Goal: Information Seeking & Learning: Learn about a topic

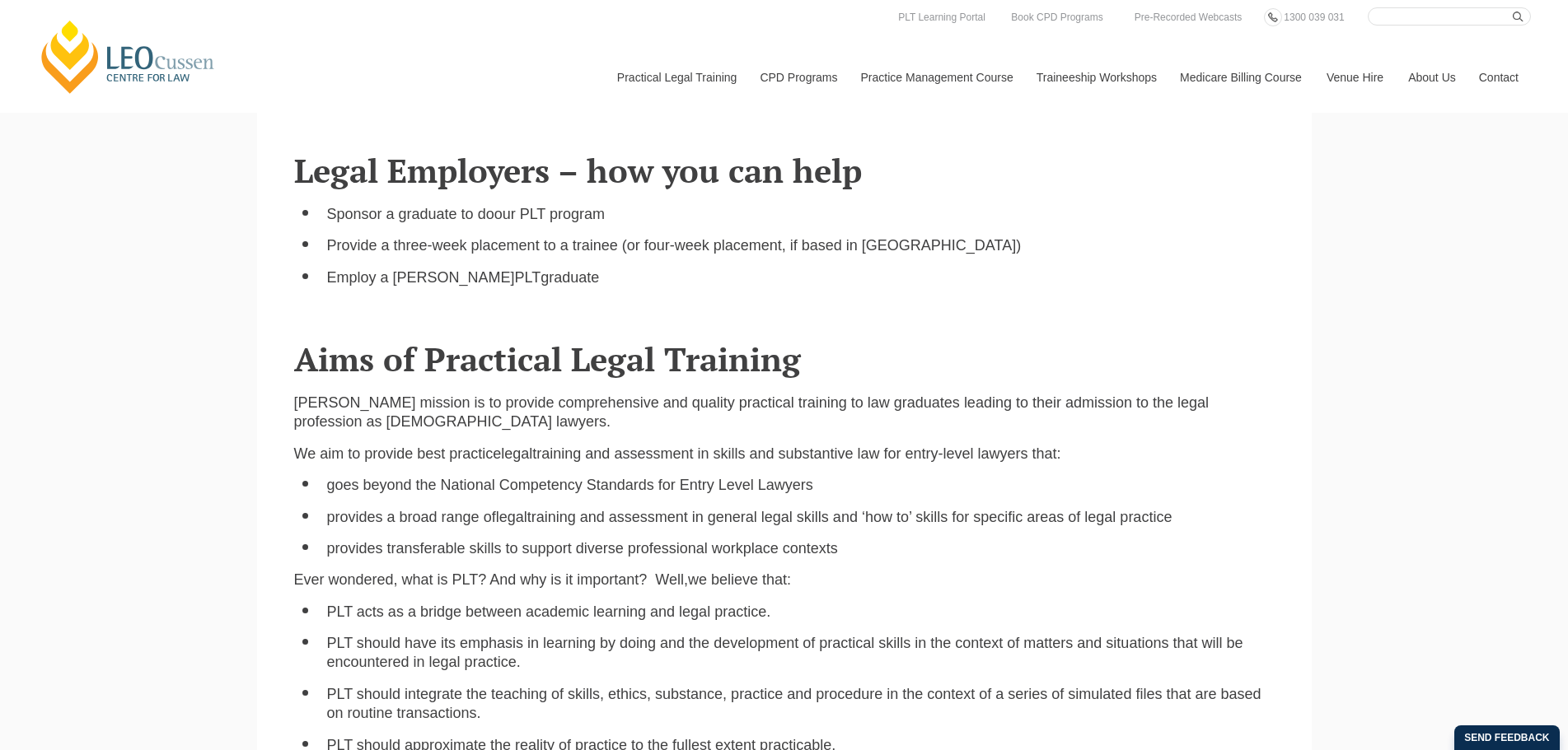
click at [1509, 729] on div "Send feedback" at bounding box center [1507, 737] width 106 height 25
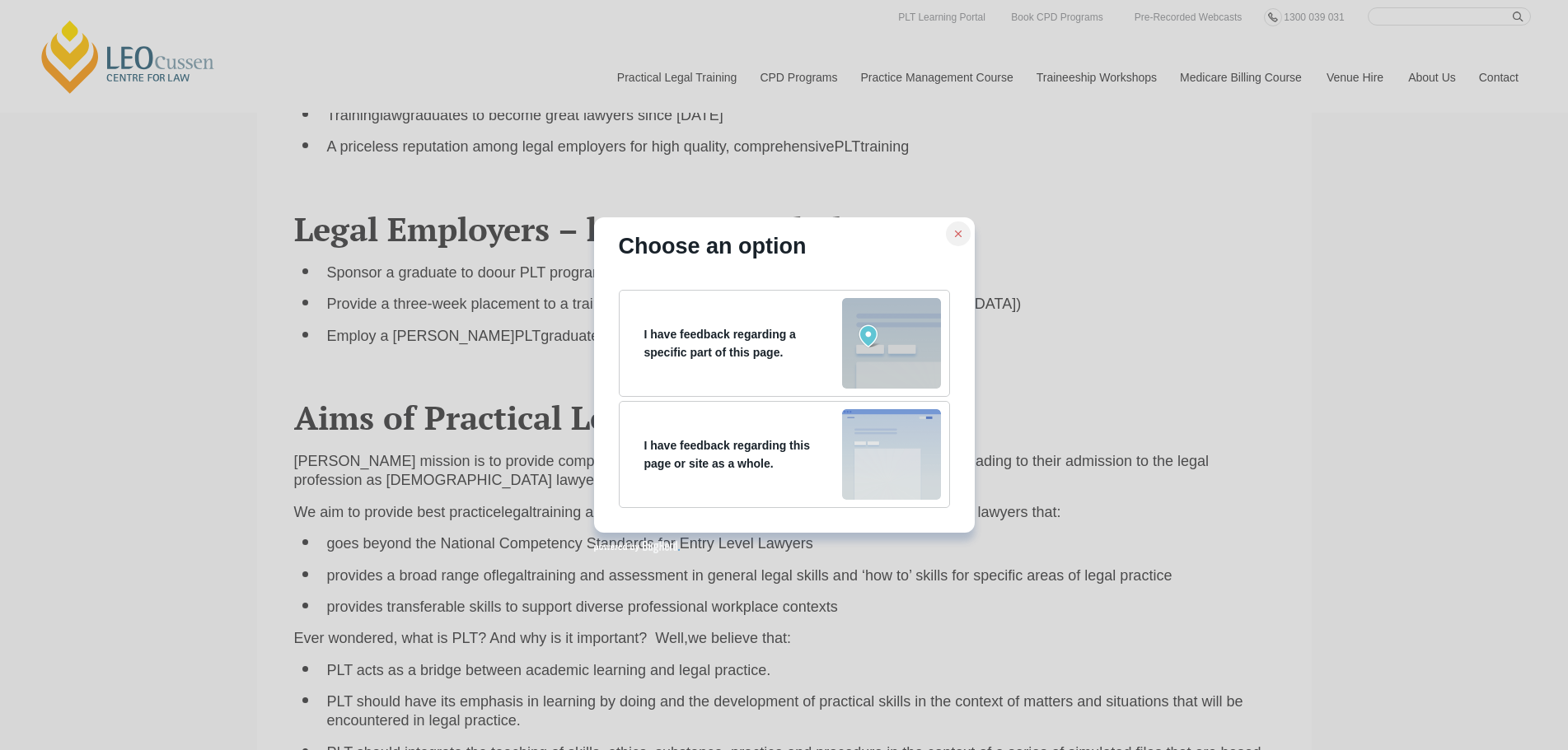
scroll to position [1812, 0]
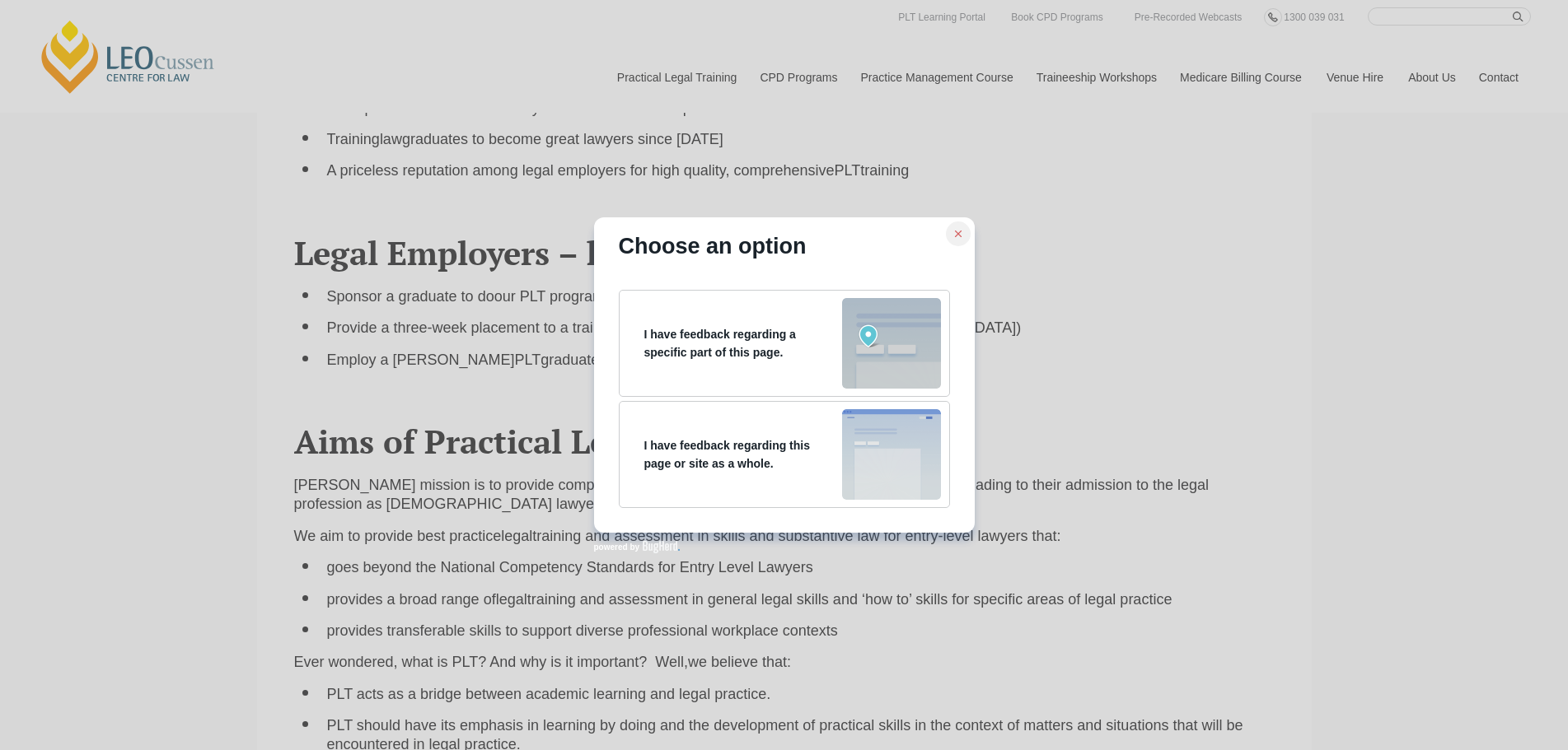
click at [955, 233] on icon at bounding box center [958, 234] width 12 height 12
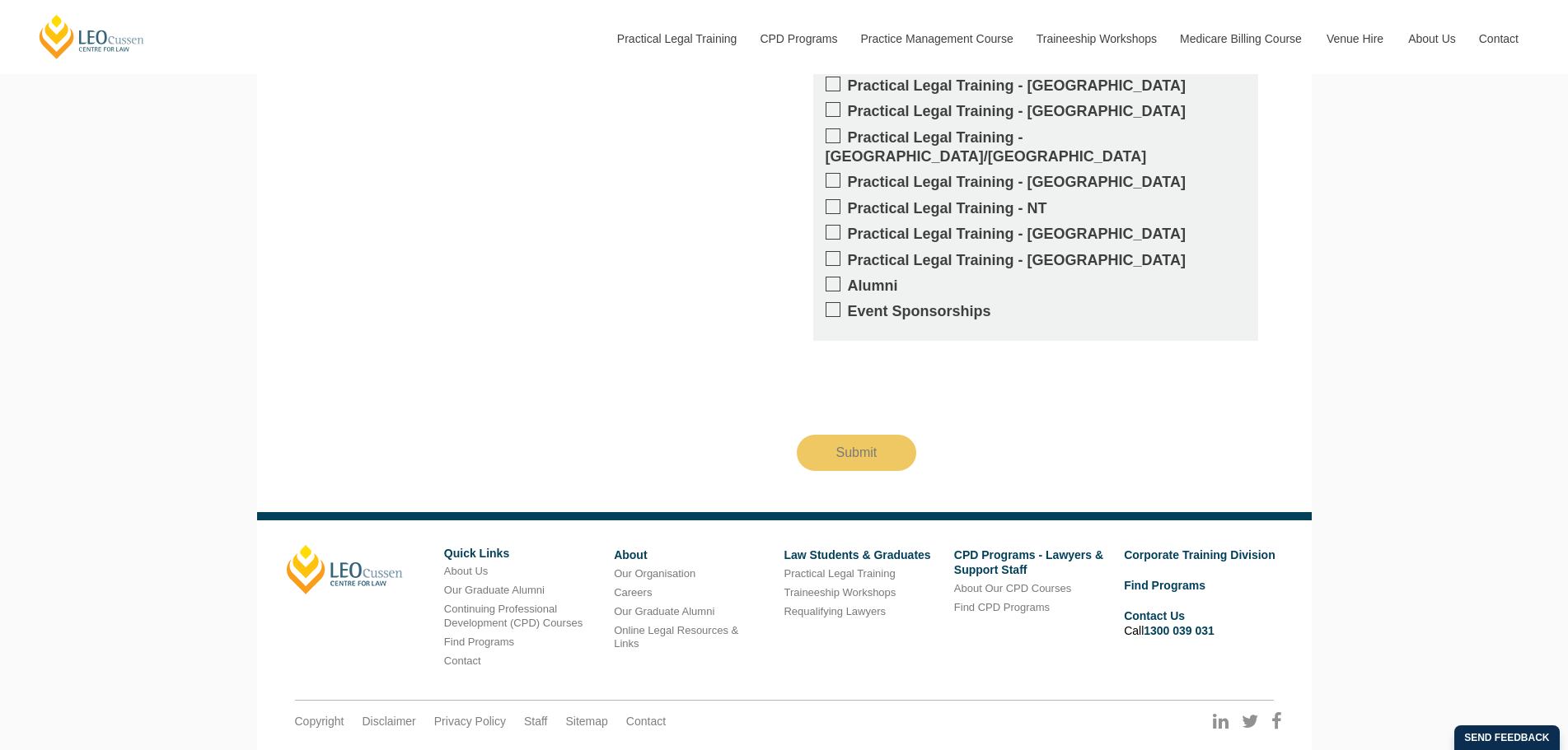
scroll to position [3988, 0]
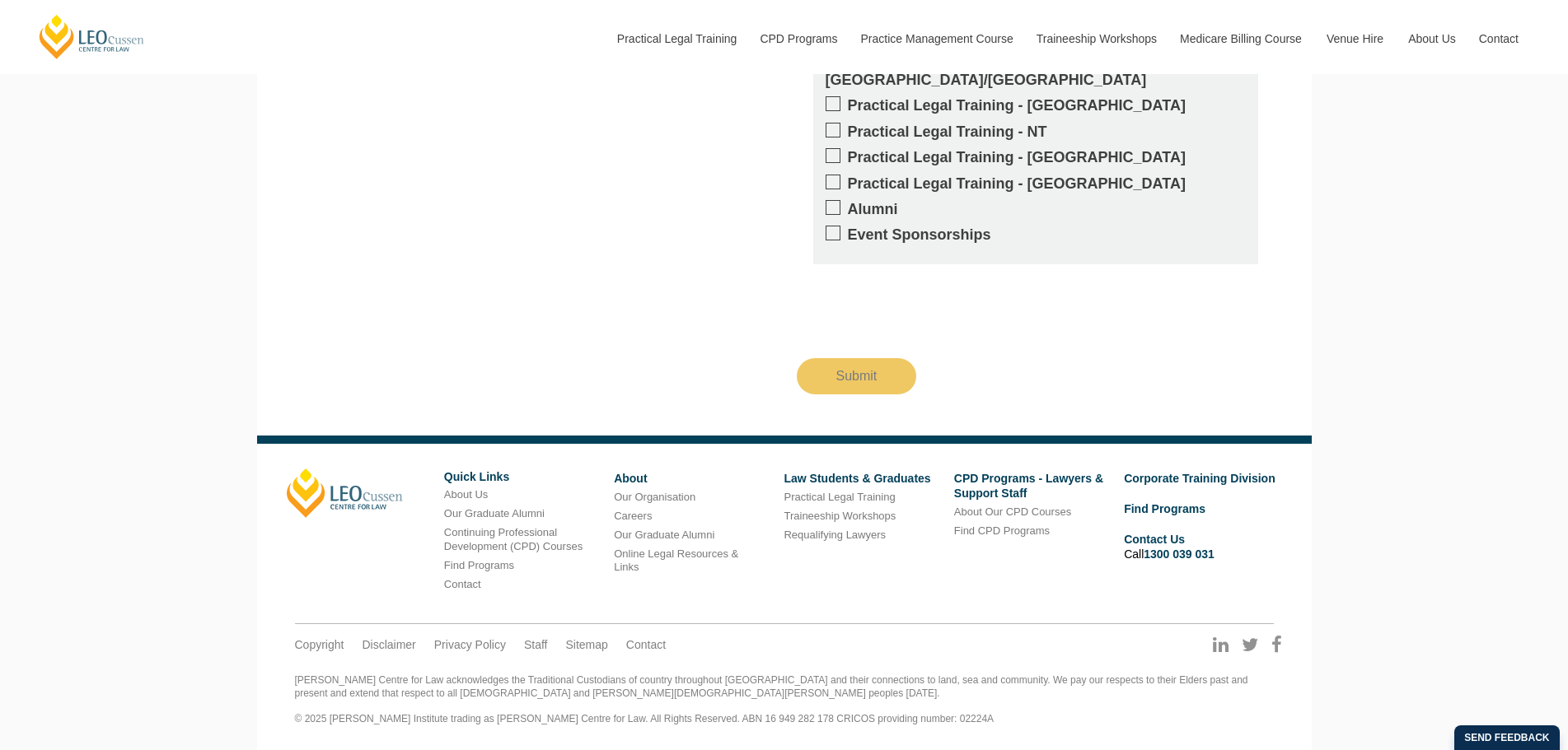
click at [1163, 594] on div "Leo Cussen Quick Links About Us Our Graduate Alumni Continuing Professional Dev…" at bounding box center [784, 537] width 1020 height 139
click at [1161, 537] on link "Contact Us" at bounding box center [1154, 539] width 61 height 13
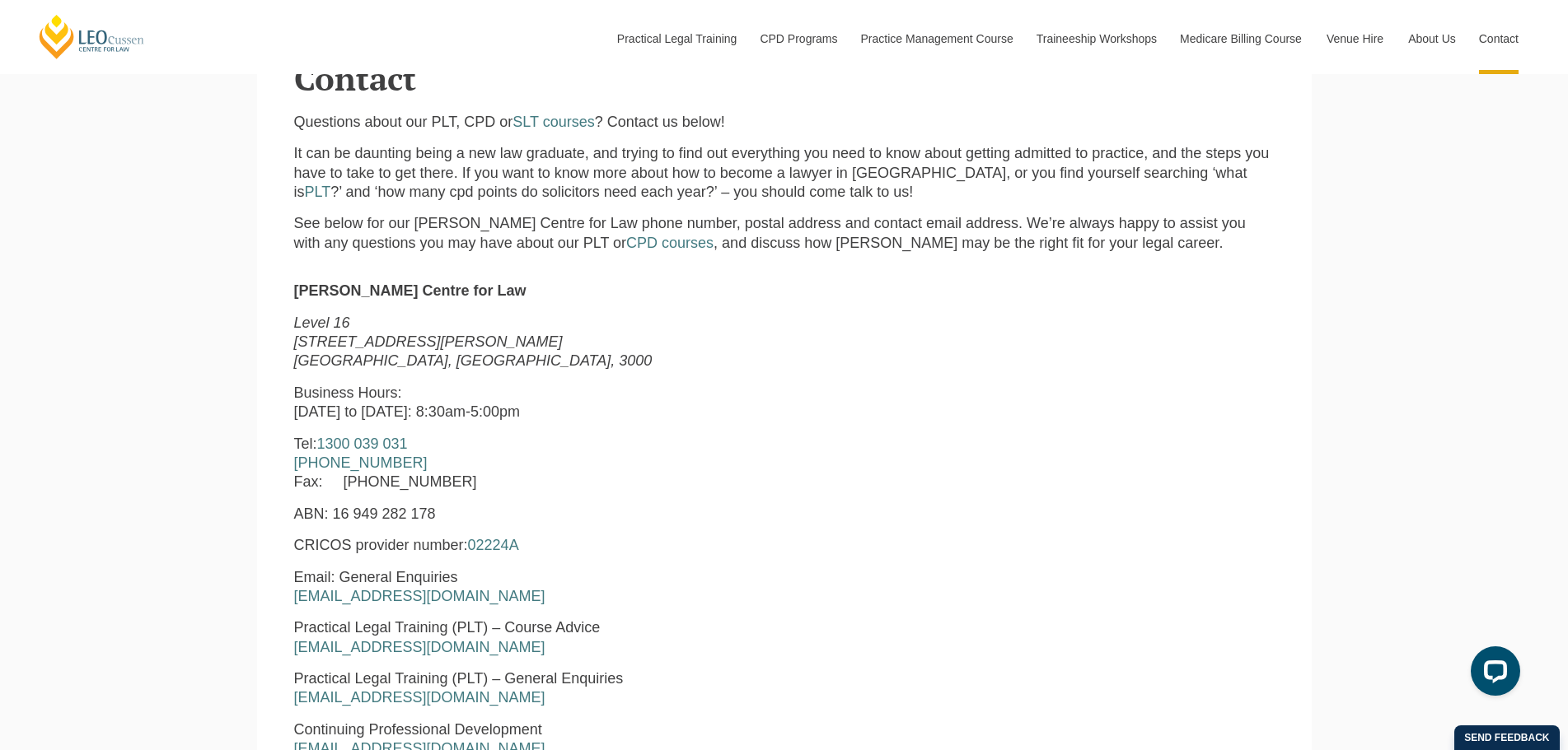
drag, startPoint x: 423, startPoint y: 471, endPoint x: 290, endPoint y: 474, distance: 133.0
click at [290, 474] on div "Leo Cussen Centre for Law Level 16 15 William Street Melbourne, Victoria, 3000 …" at bounding box center [575, 622] width 587 height 681
click at [502, 467] on p "Tel: 1300 039 031 +61 3 8667 5667 Fax: +61 3 8667 5600" at bounding box center [575, 463] width 562 height 57
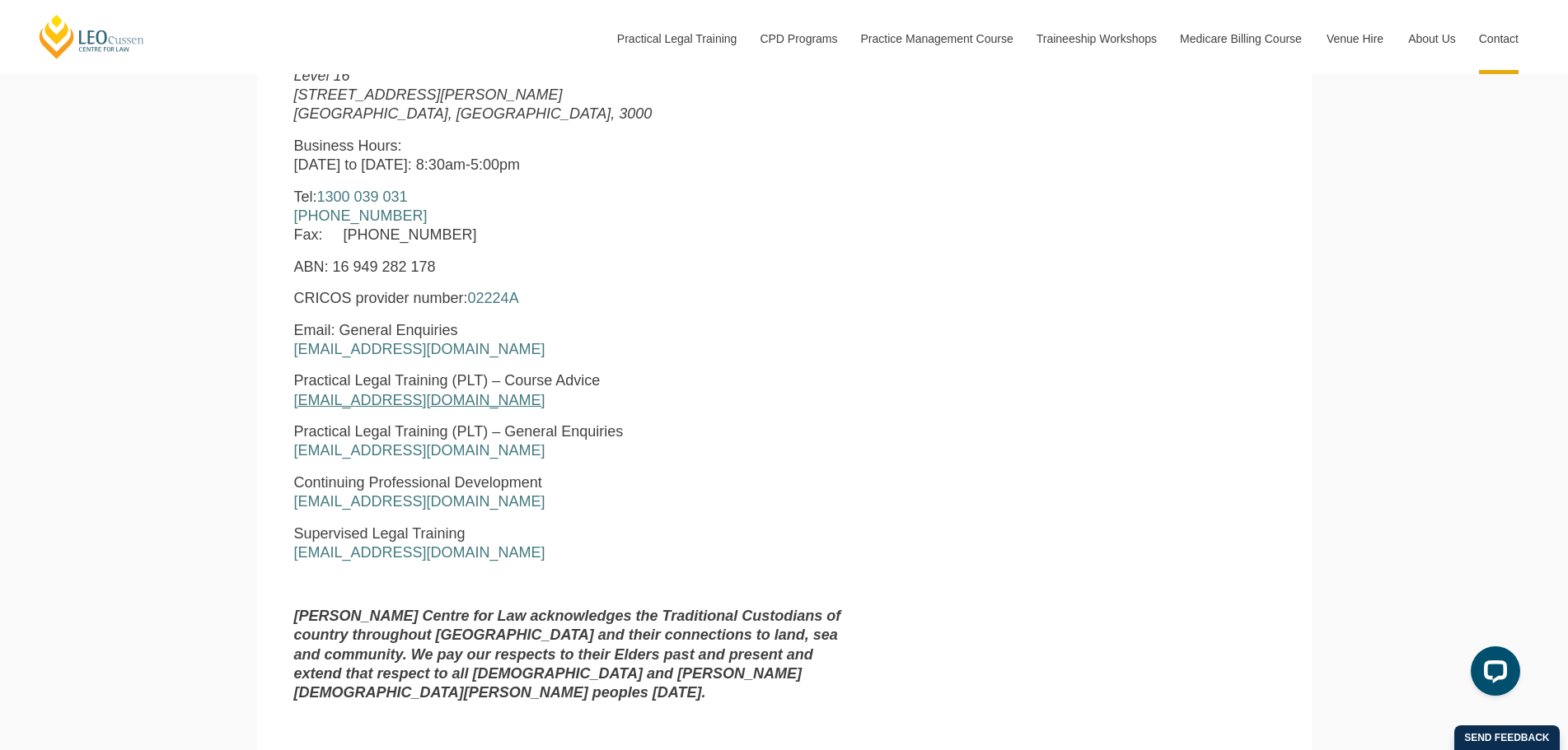
drag, startPoint x: 516, startPoint y: 408, endPoint x: 293, endPoint y: 410, distance: 223.0
click at [294, 410] on p "Practical Legal Training (PLT) – Course Advice courseadvice@leocussen.edu.au" at bounding box center [575, 391] width 562 height 39
drag, startPoint x: 503, startPoint y: 455, endPoint x: 284, endPoint y: 458, distance: 219.0
click at [284, 458] on div "Leo Cussen Centre for Law Level 16 15 William Street Melbourne, Victoria, 3000 …" at bounding box center [575, 375] width 587 height 681
click at [664, 410] on p "Practical Legal Training (PLT) – Course Advice courseadvice@leocussen.edu.au" at bounding box center [575, 391] width 562 height 39
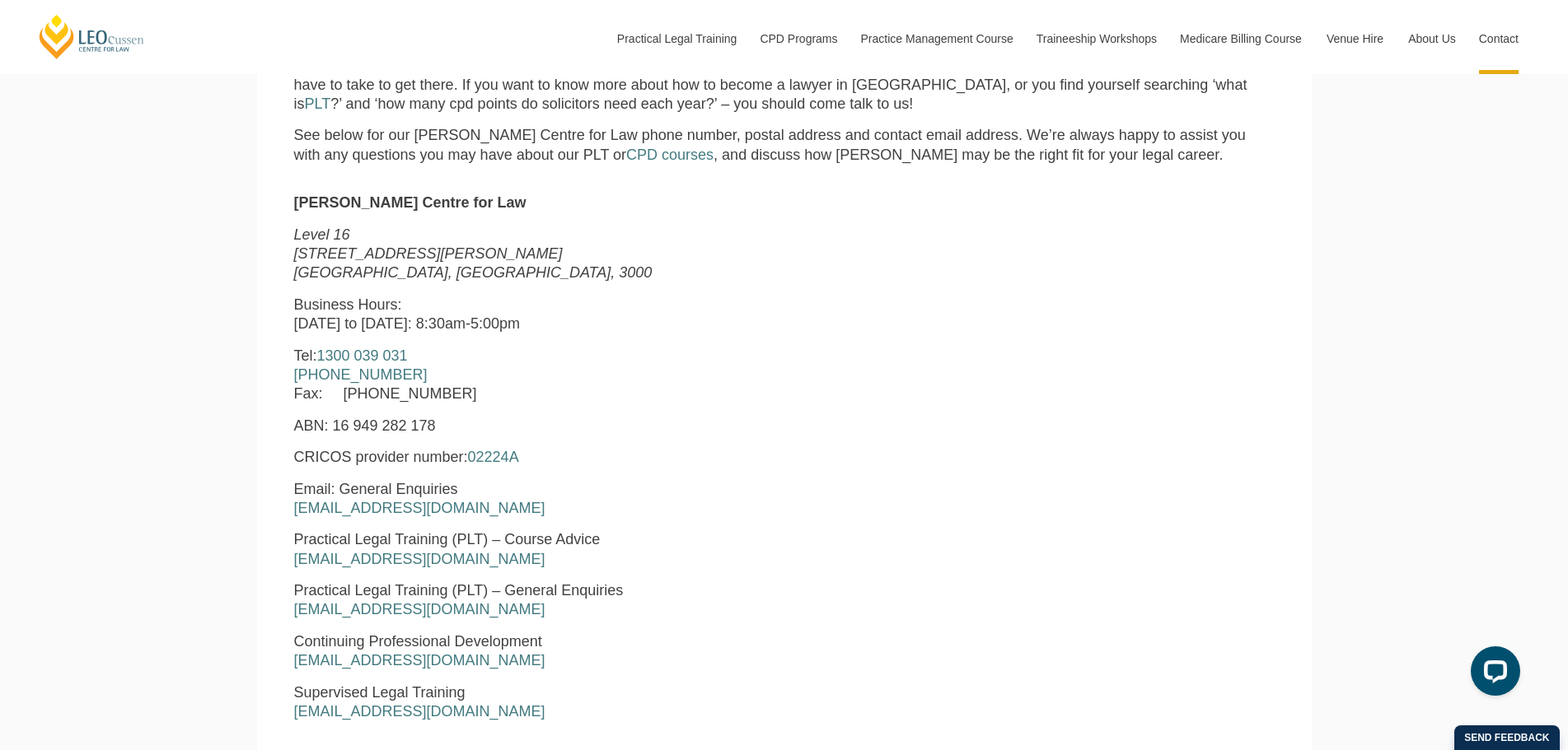
scroll to position [659, 0]
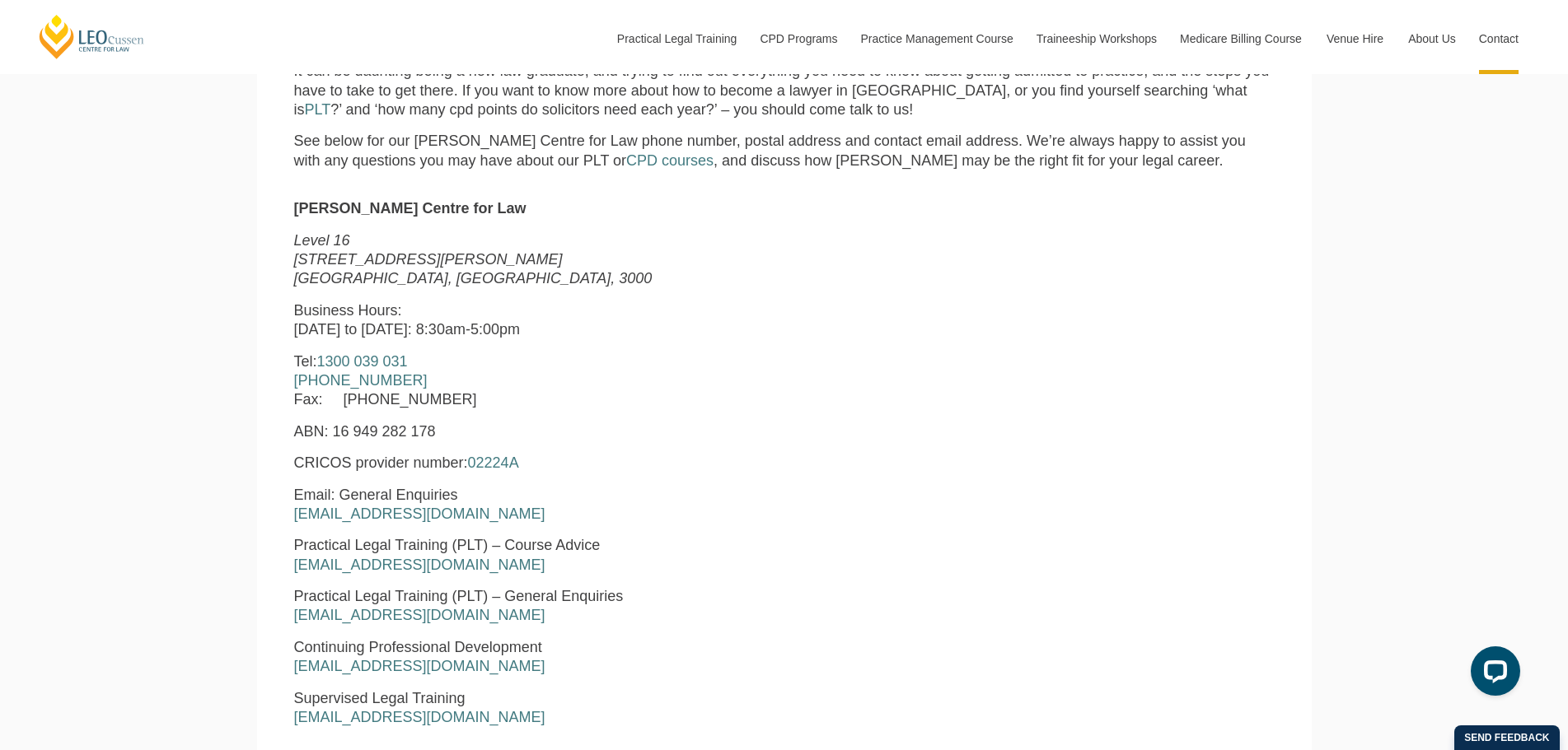
click at [664, 410] on p "Tel: 1300 039 031 +61 3 8667 5667 Fax: +61 3 8667 5600" at bounding box center [575, 381] width 562 height 57
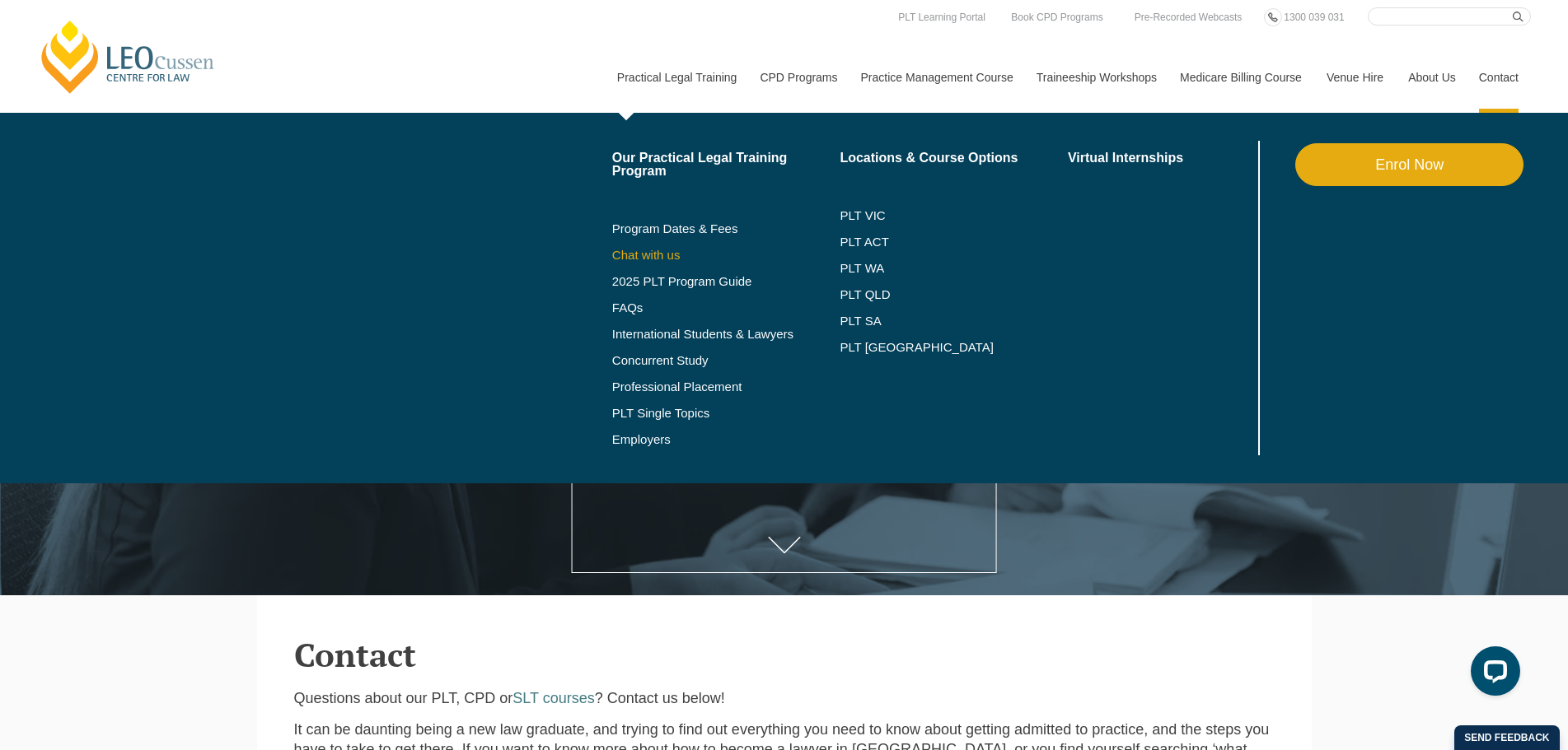
click at [662, 250] on link "Chat with us" at bounding box center [726, 255] width 228 height 13
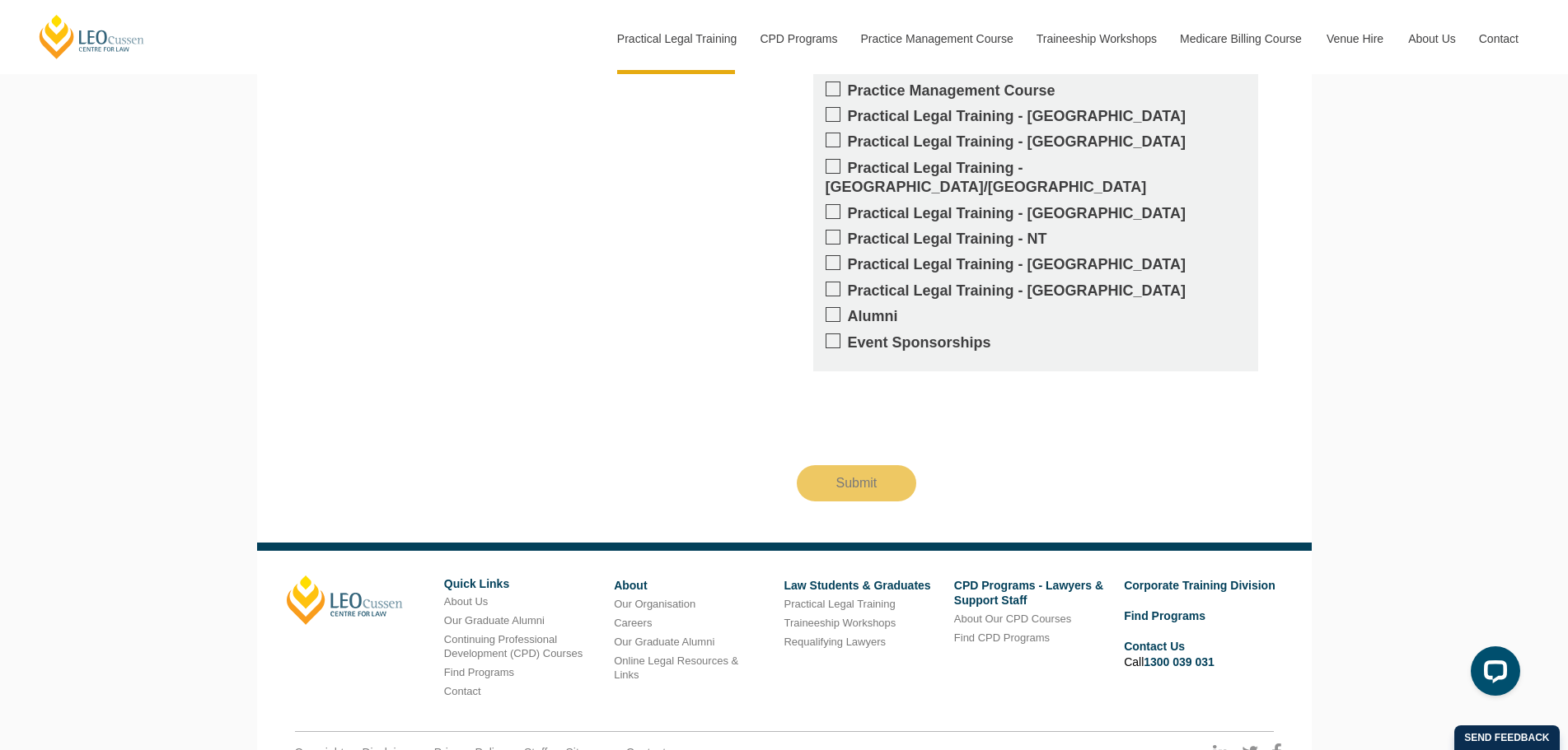
scroll to position [1797, 0]
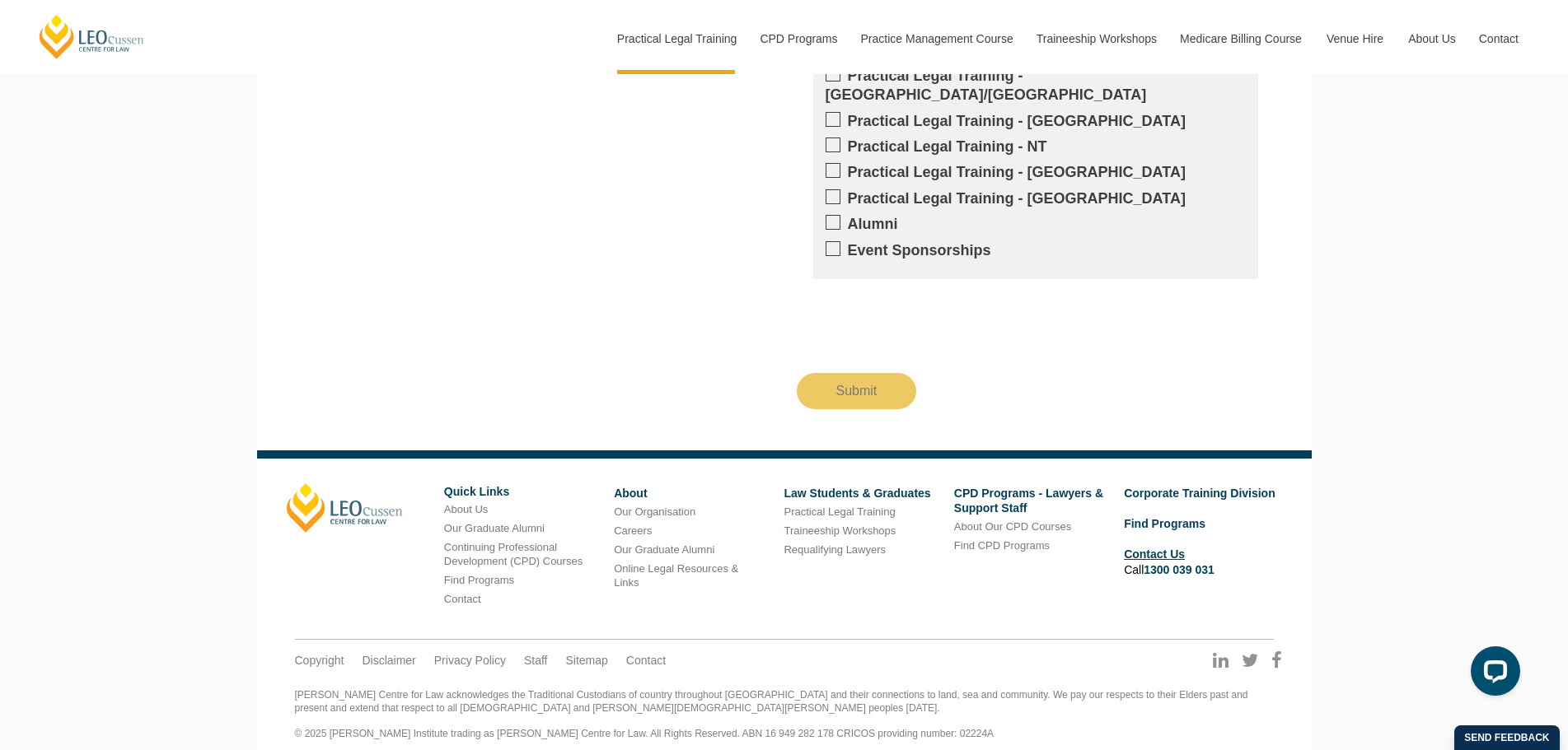
click at [1138, 547] on link "Contact Us" at bounding box center [1154, 554] width 61 height 13
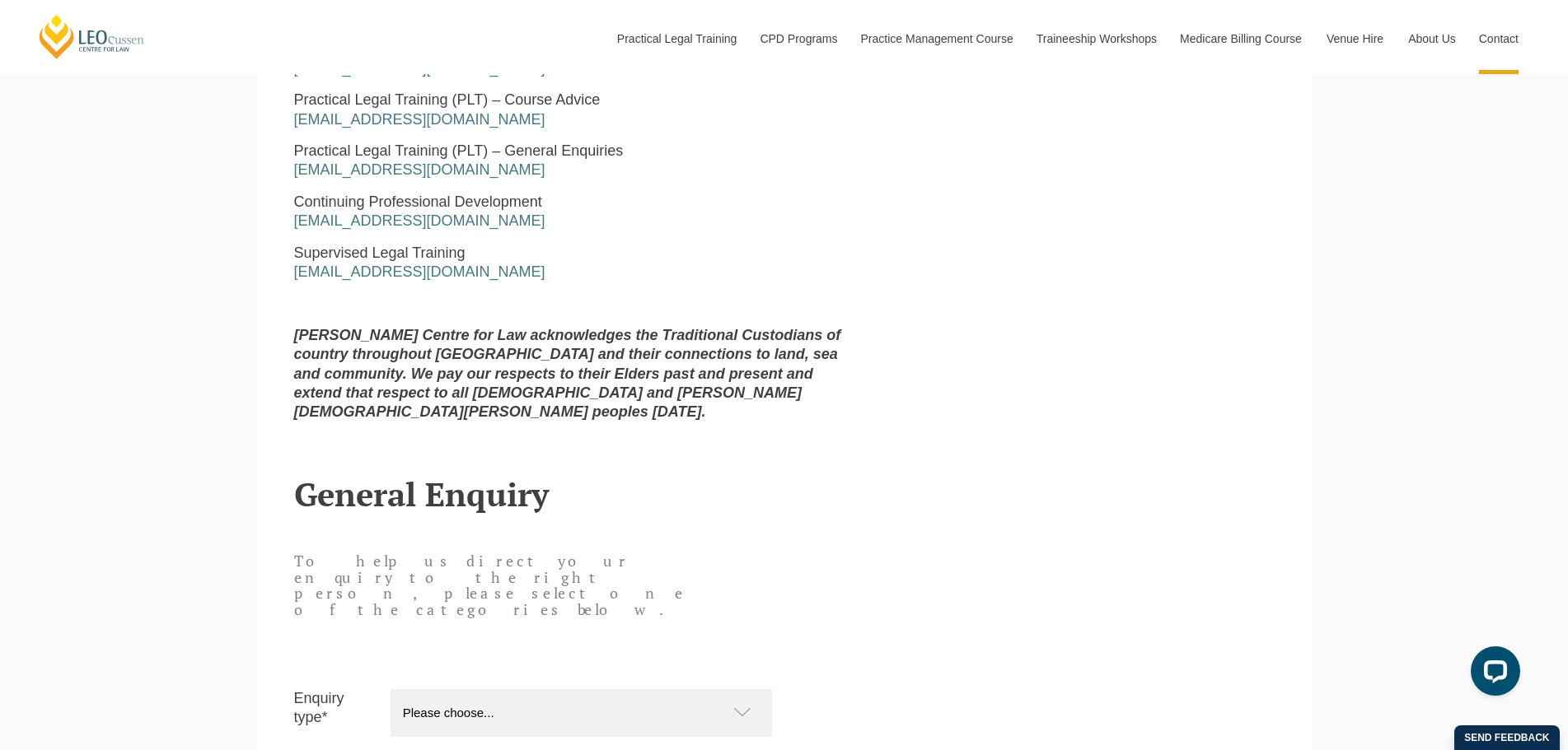
scroll to position [741, 0]
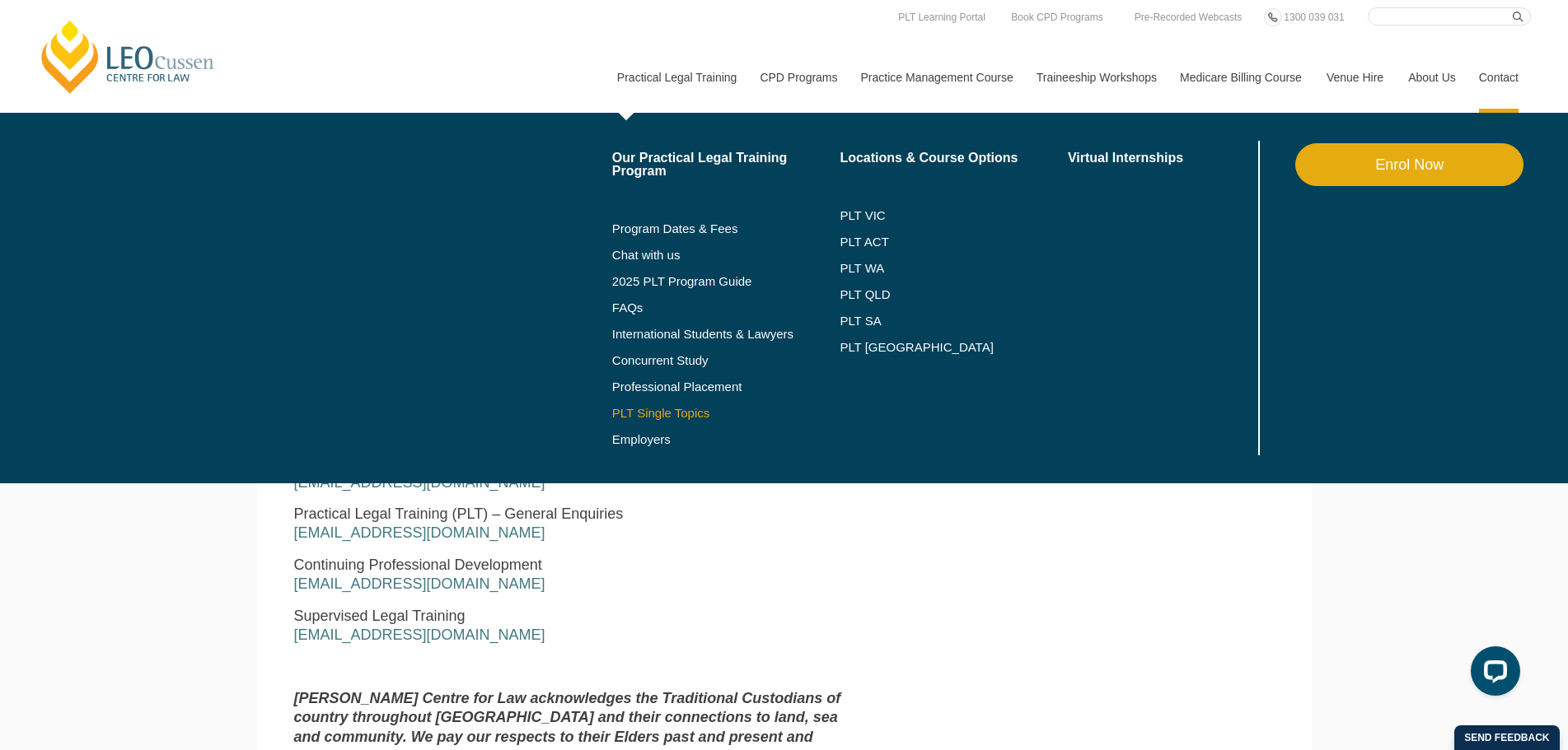
click at [696, 411] on link "PLT Single Topics" at bounding box center [726, 413] width 228 height 13
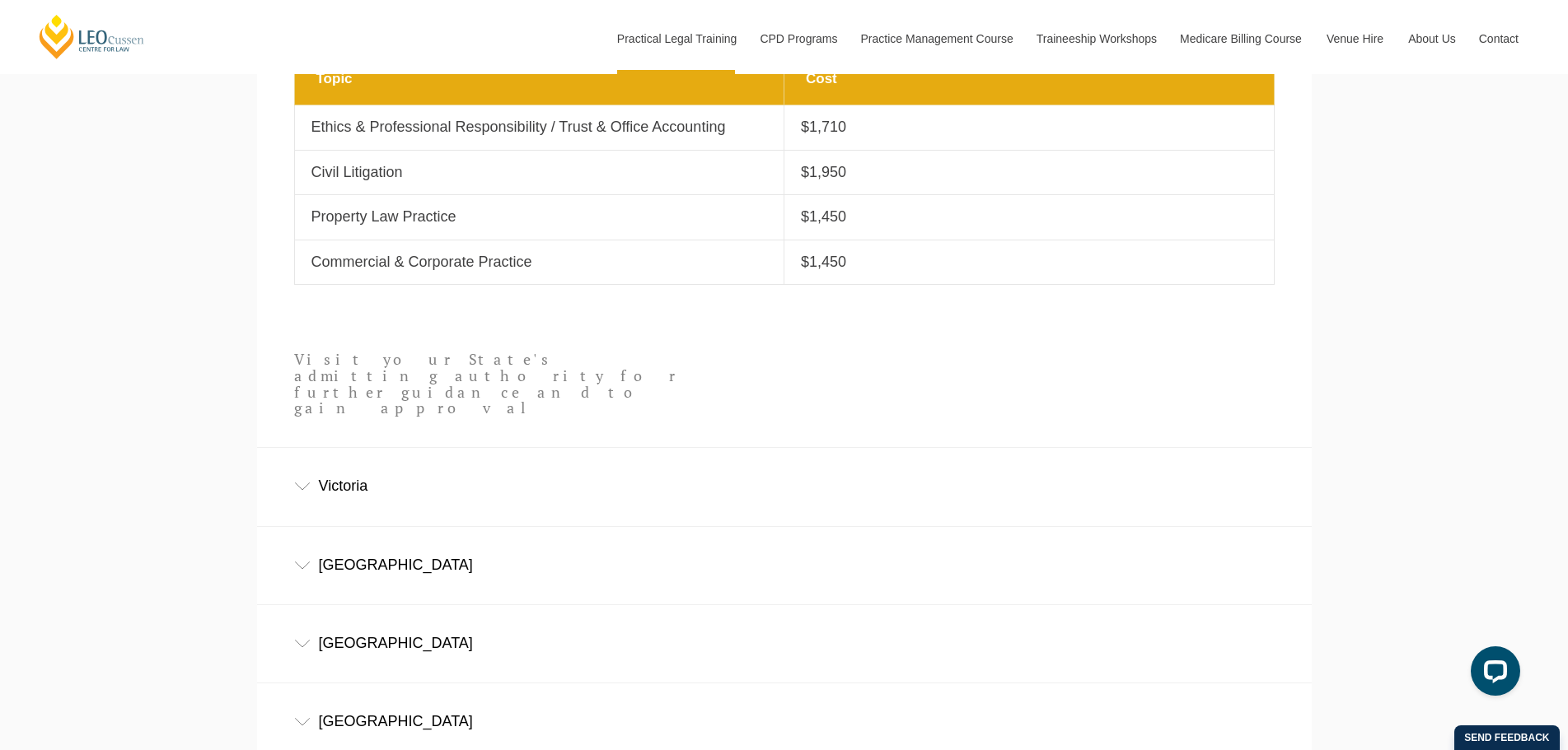
scroll to position [939, 0]
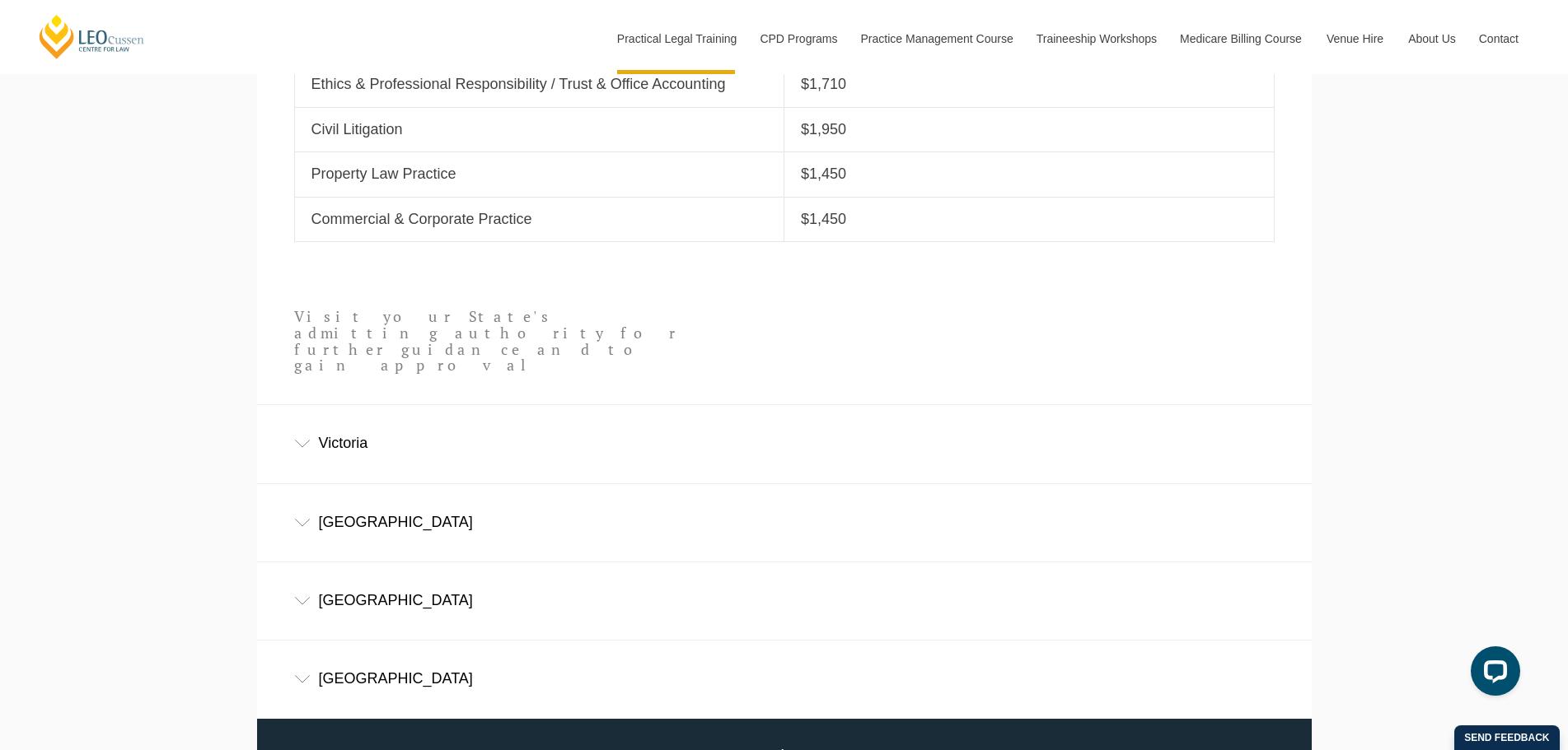
click at [389, 408] on div "Victoria" at bounding box center [784, 444] width 1054 height 76
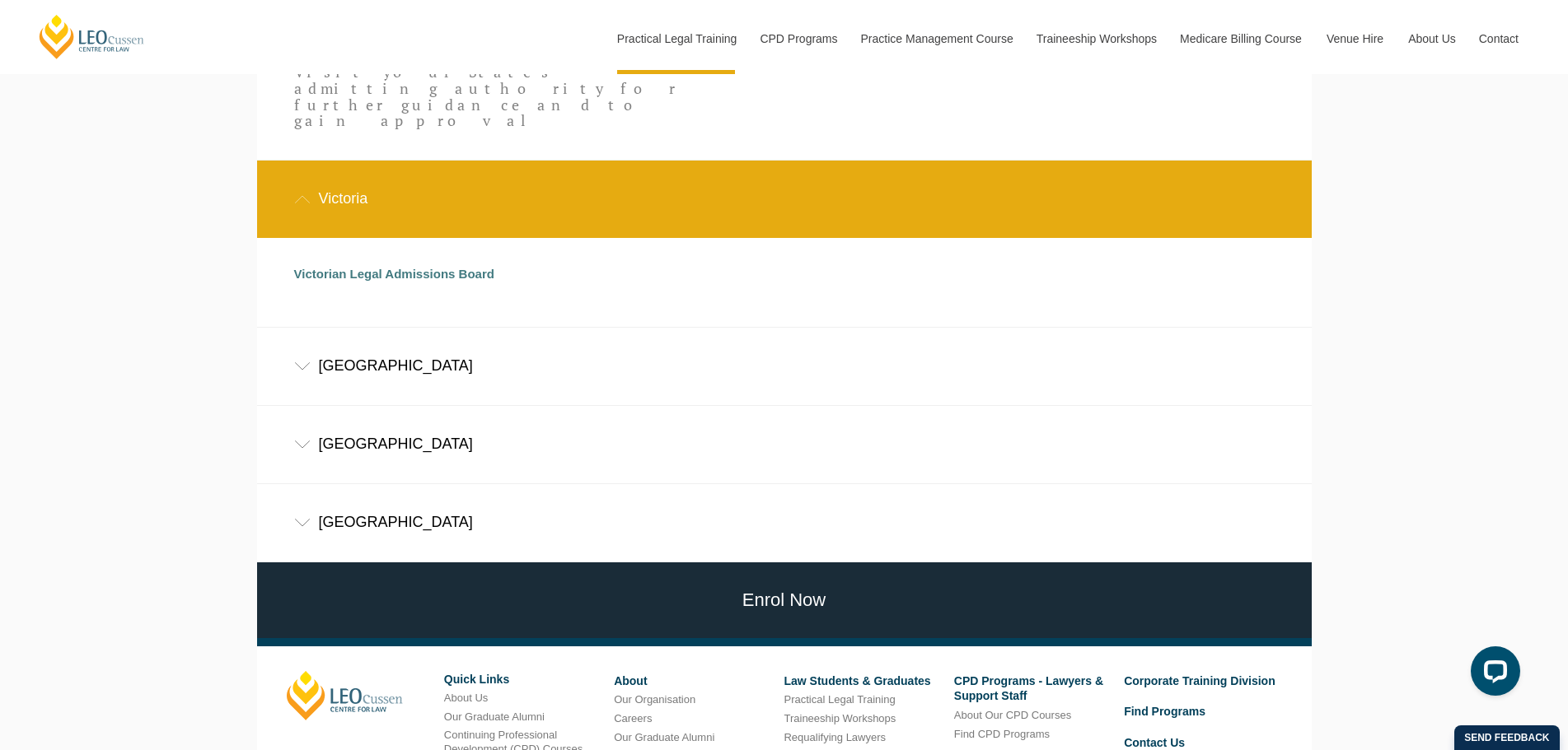
scroll to position [1185, 0]
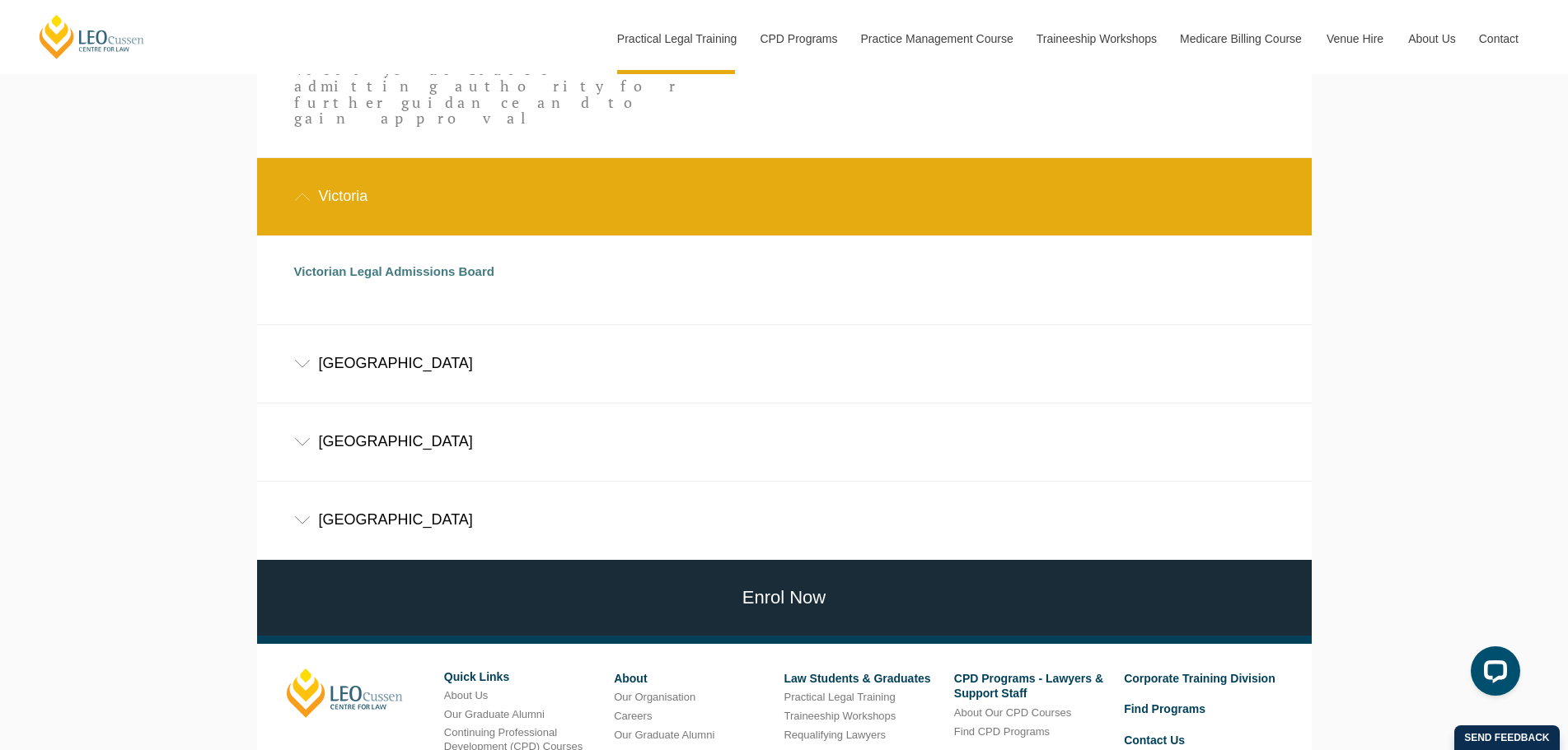
click at [416, 339] on div "[GEOGRAPHIC_DATA]" at bounding box center [784, 364] width 1054 height 76
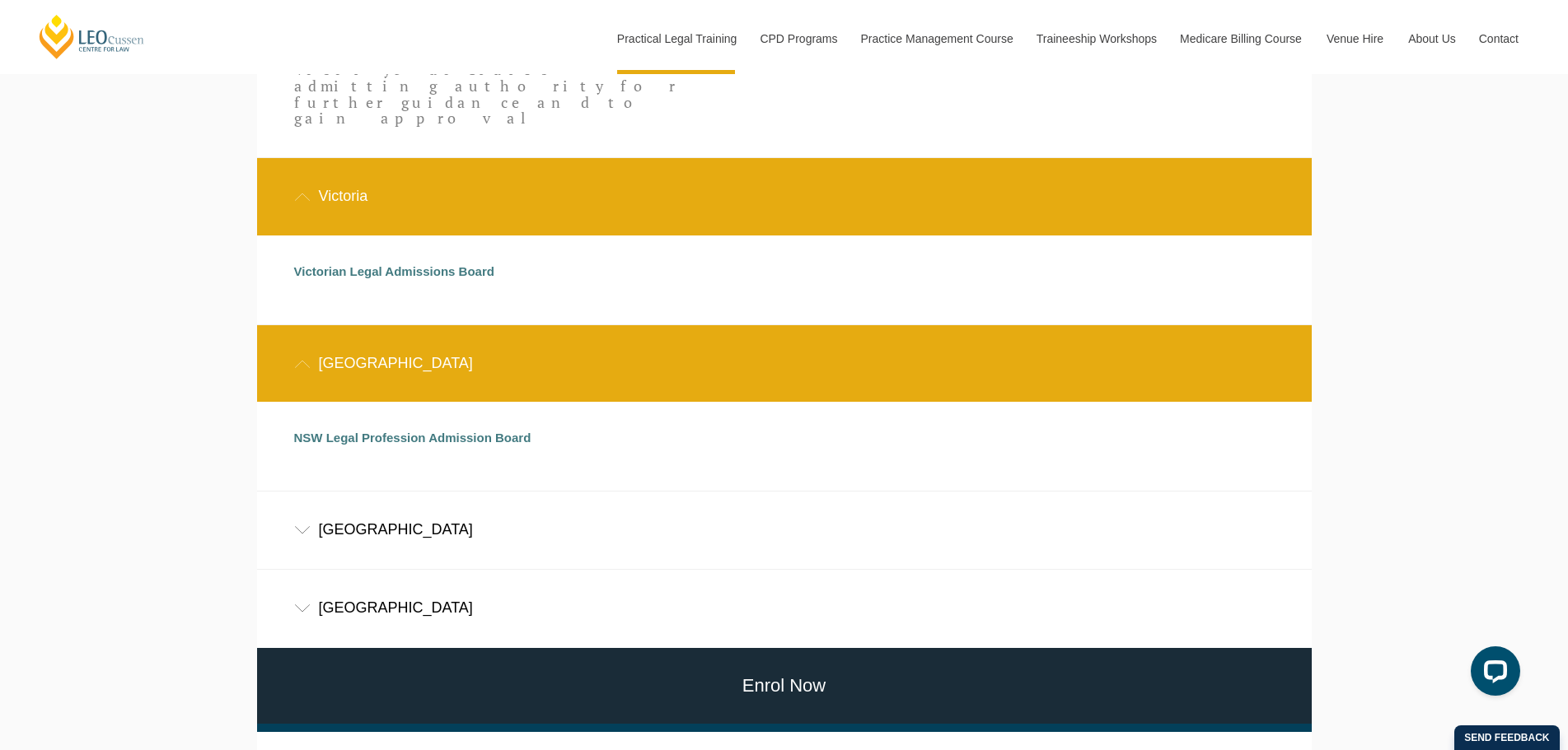
click at [422, 492] on div "[GEOGRAPHIC_DATA]" at bounding box center [784, 530] width 1054 height 76
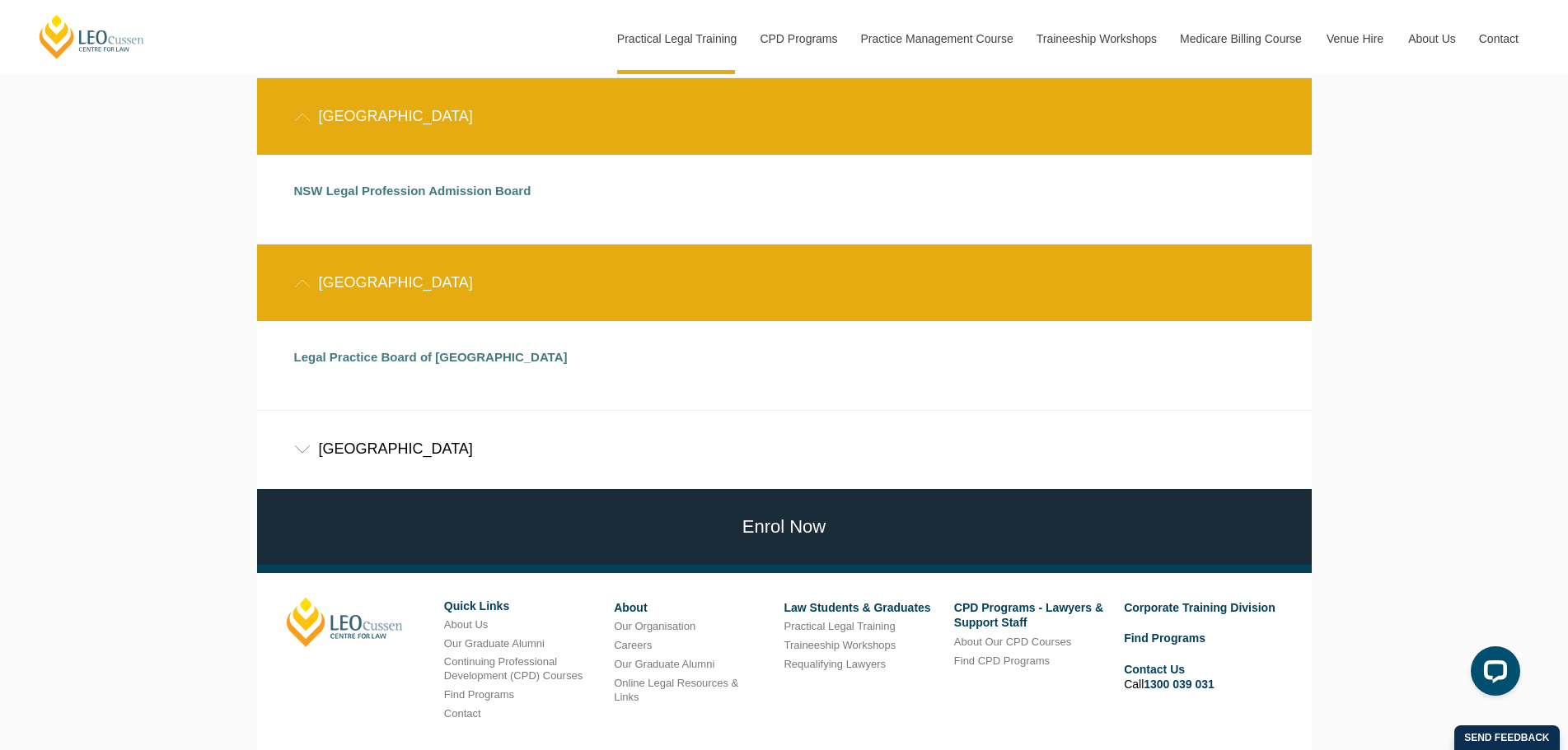
click at [424, 415] on div "[GEOGRAPHIC_DATA]" at bounding box center [784, 449] width 1054 height 76
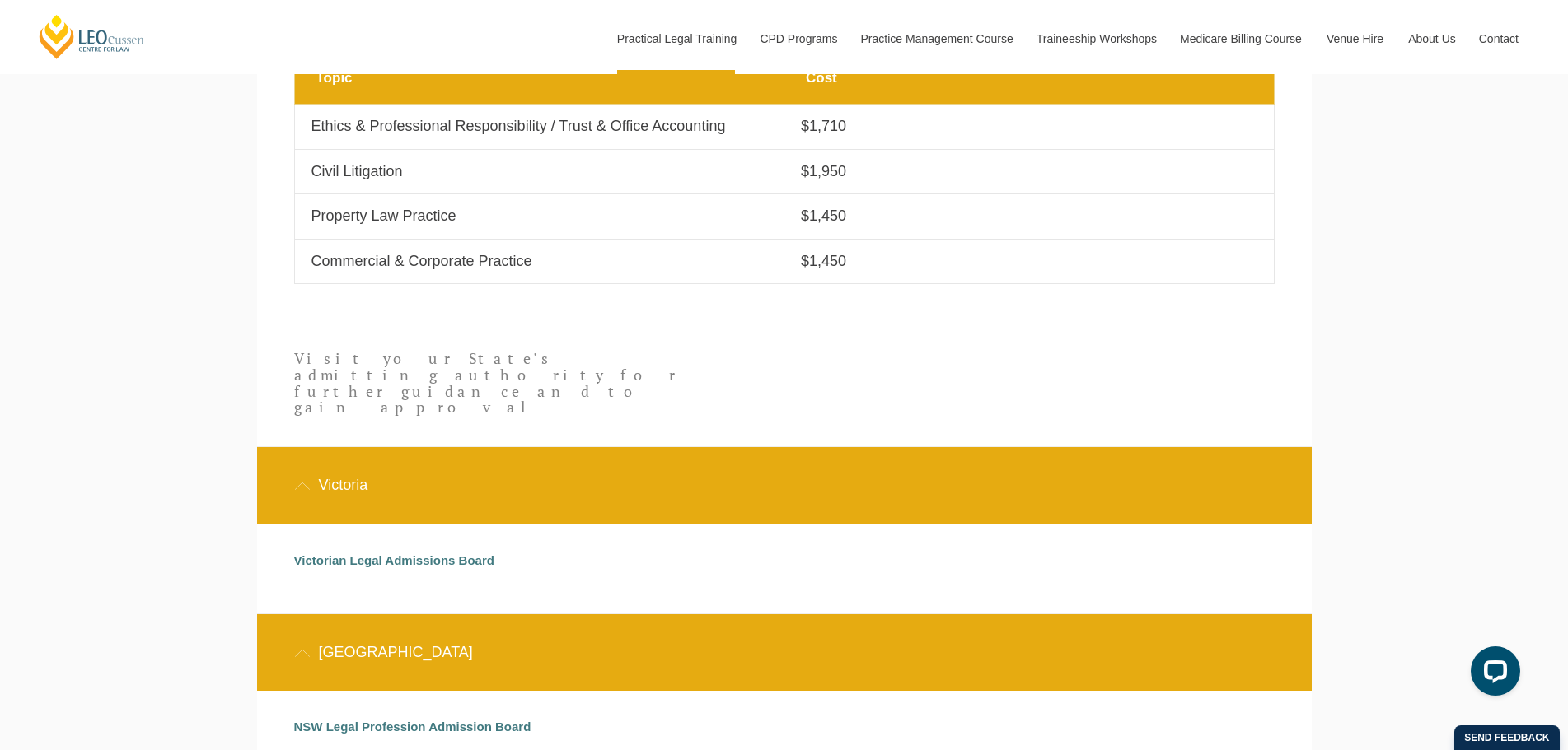
scroll to position [1046, 0]
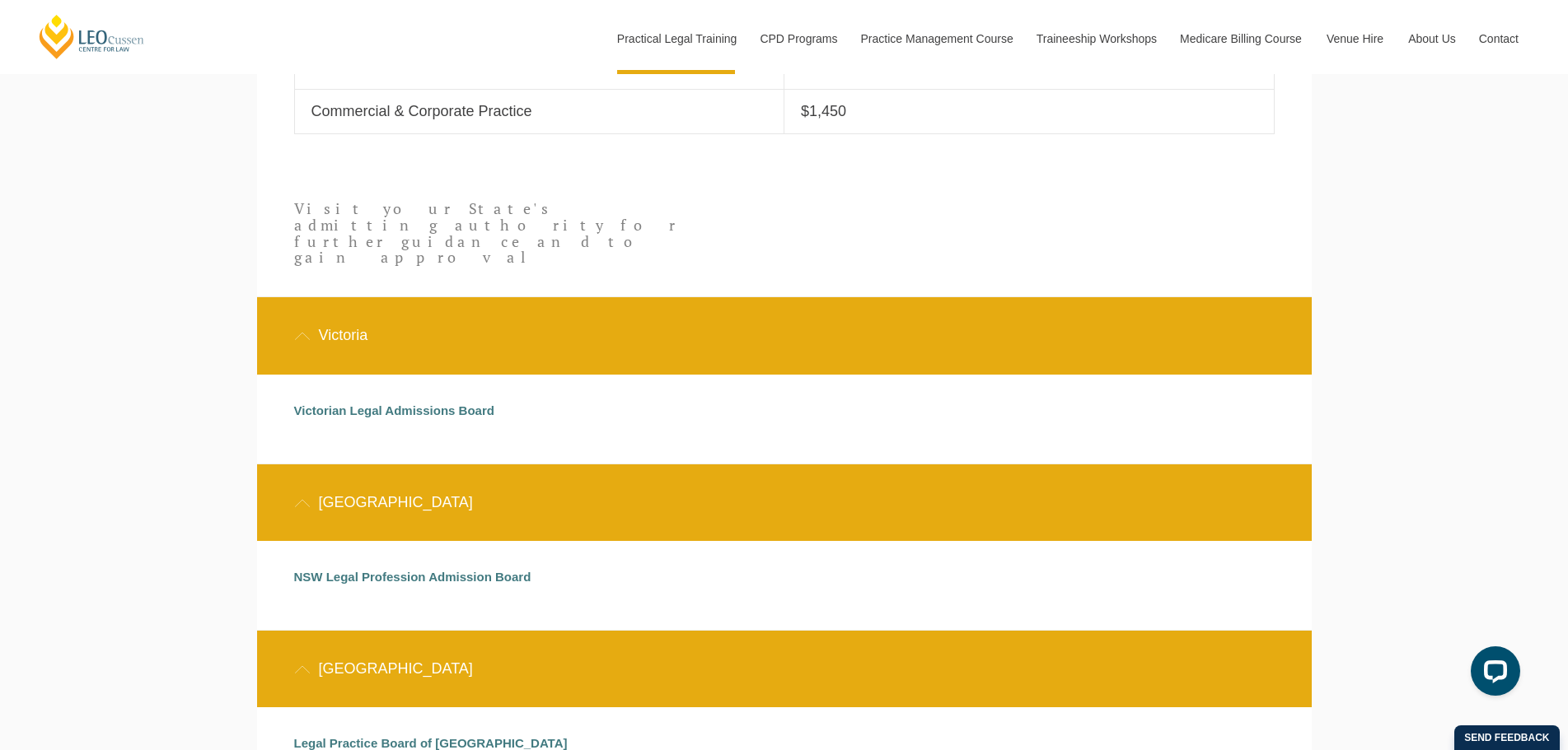
click at [467, 471] on div "[GEOGRAPHIC_DATA]" at bounding box center [784, 503] width 1054 height 76
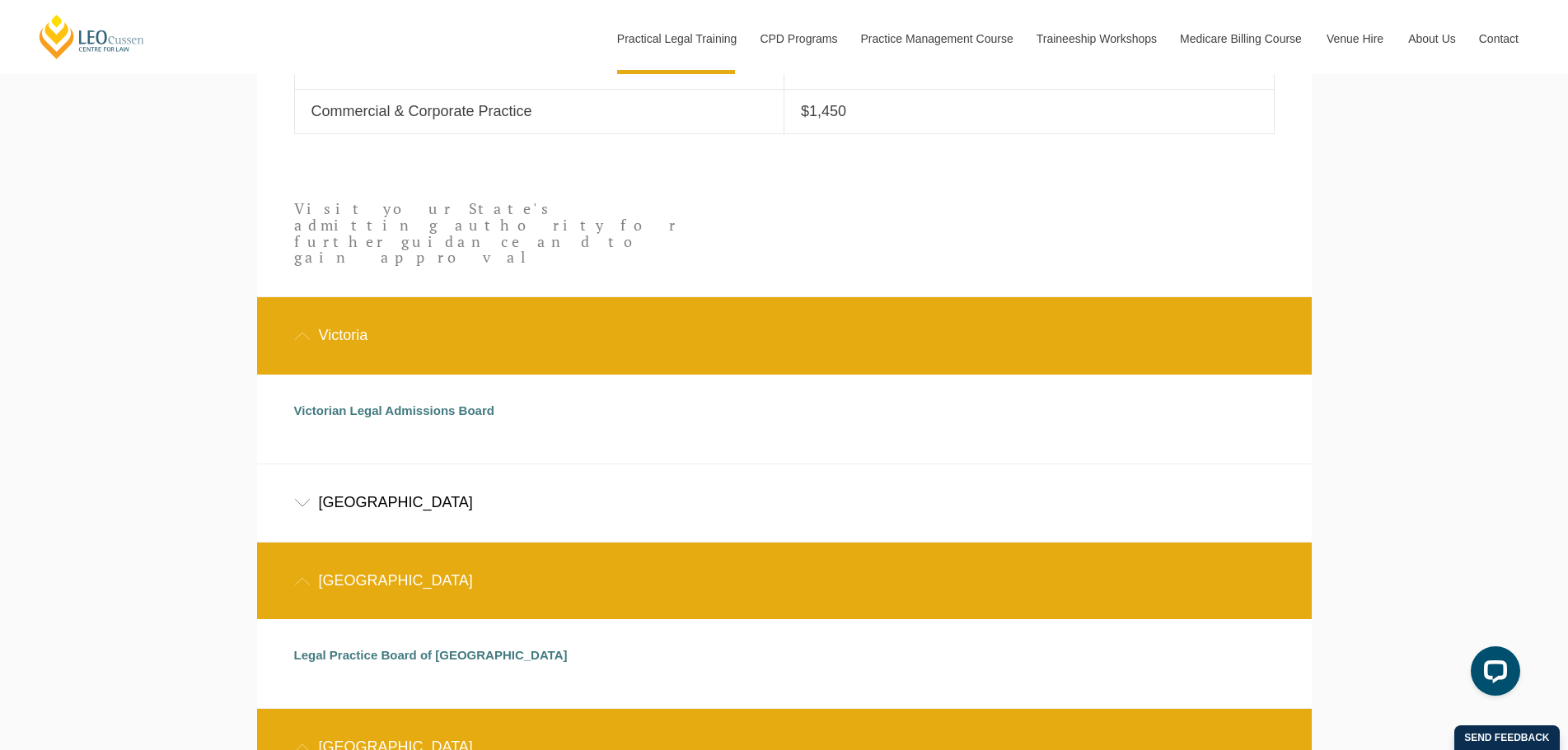
click at [488, 335] on div "Victoria" at bounding box center [784, 335] width 1054 height 76
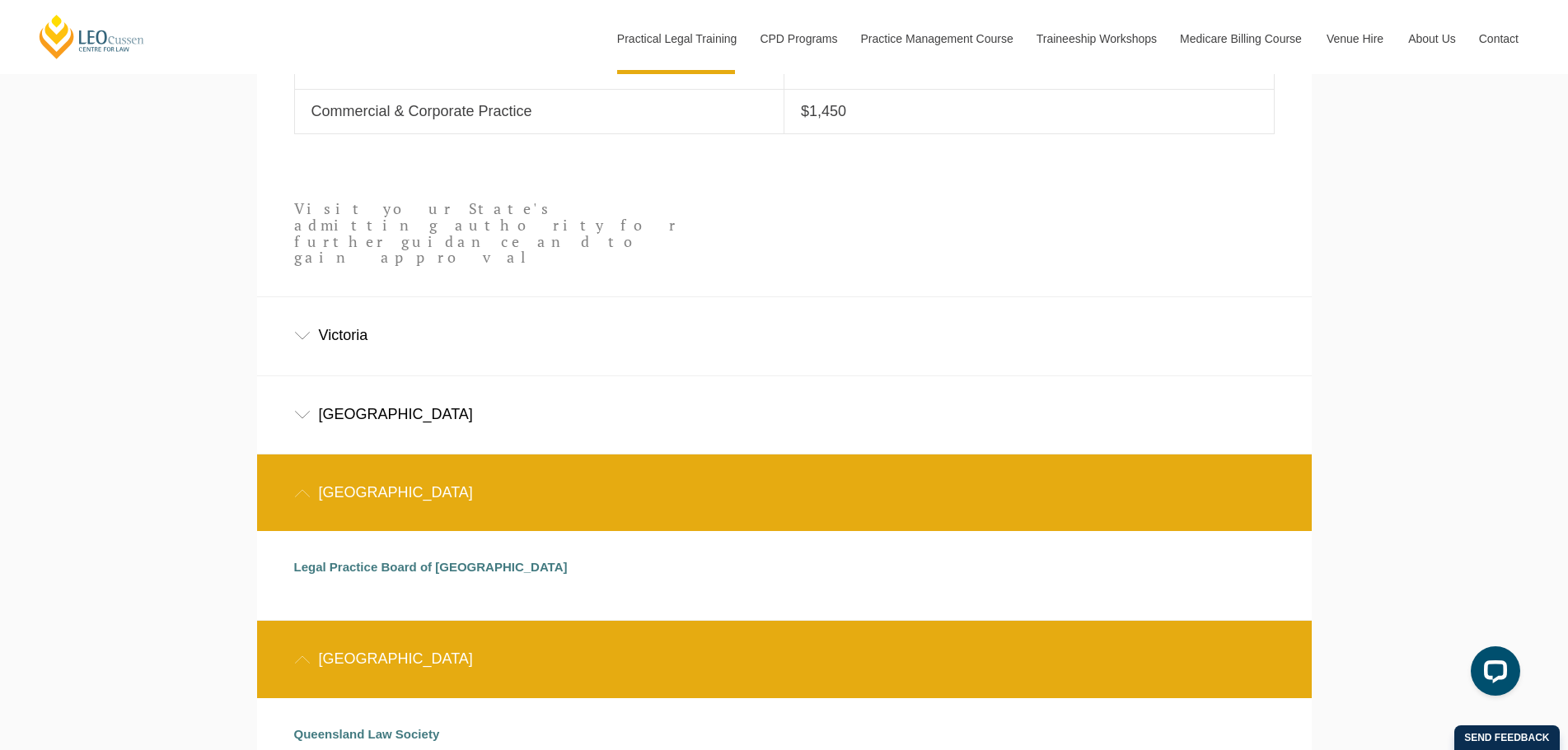
click at [443, 455] on div "Western Australia" at bounding box center [784, 493] width 1054 height 76
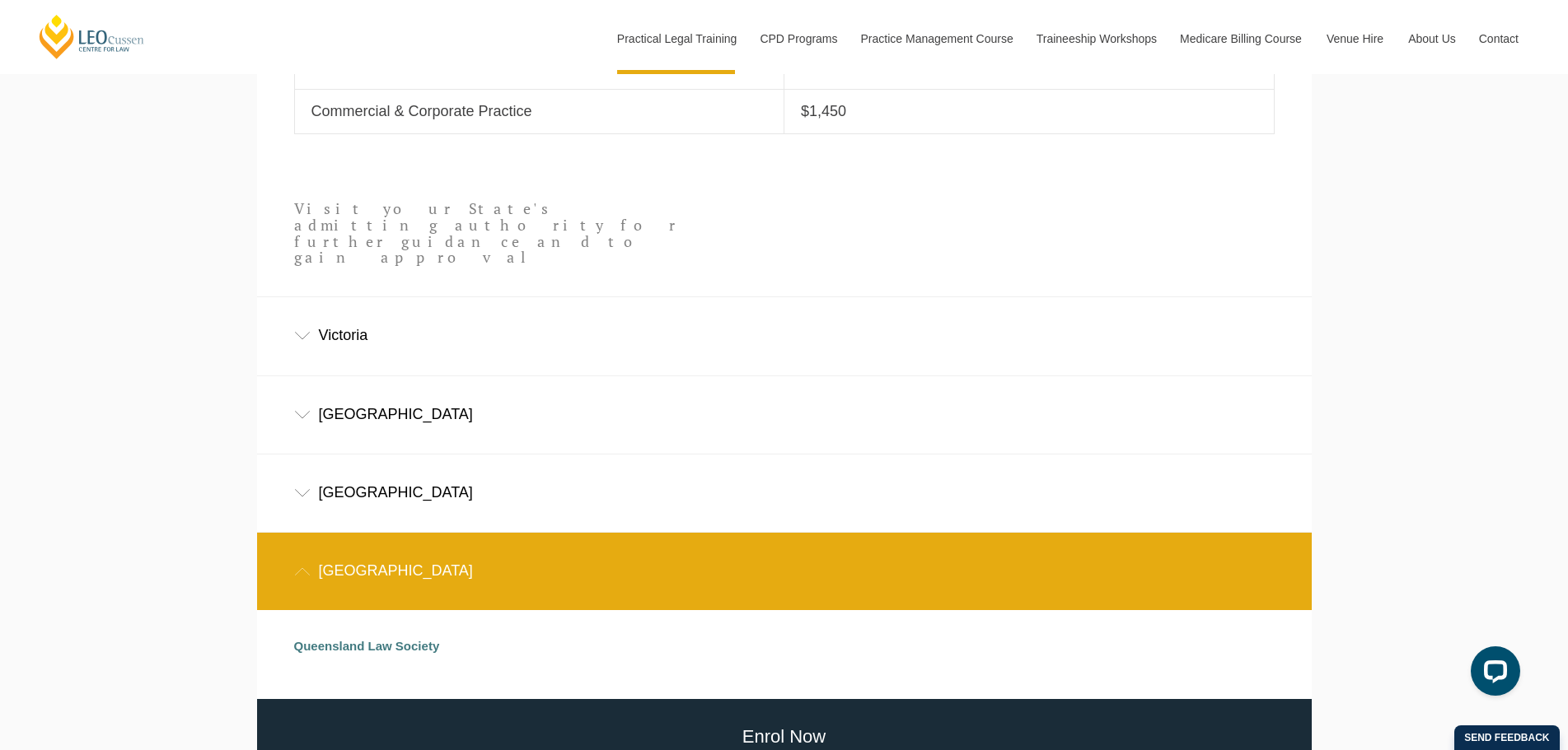
click at [434, 553] on div "Queensland" at bounding box center [784, 571] width 1054 height 76
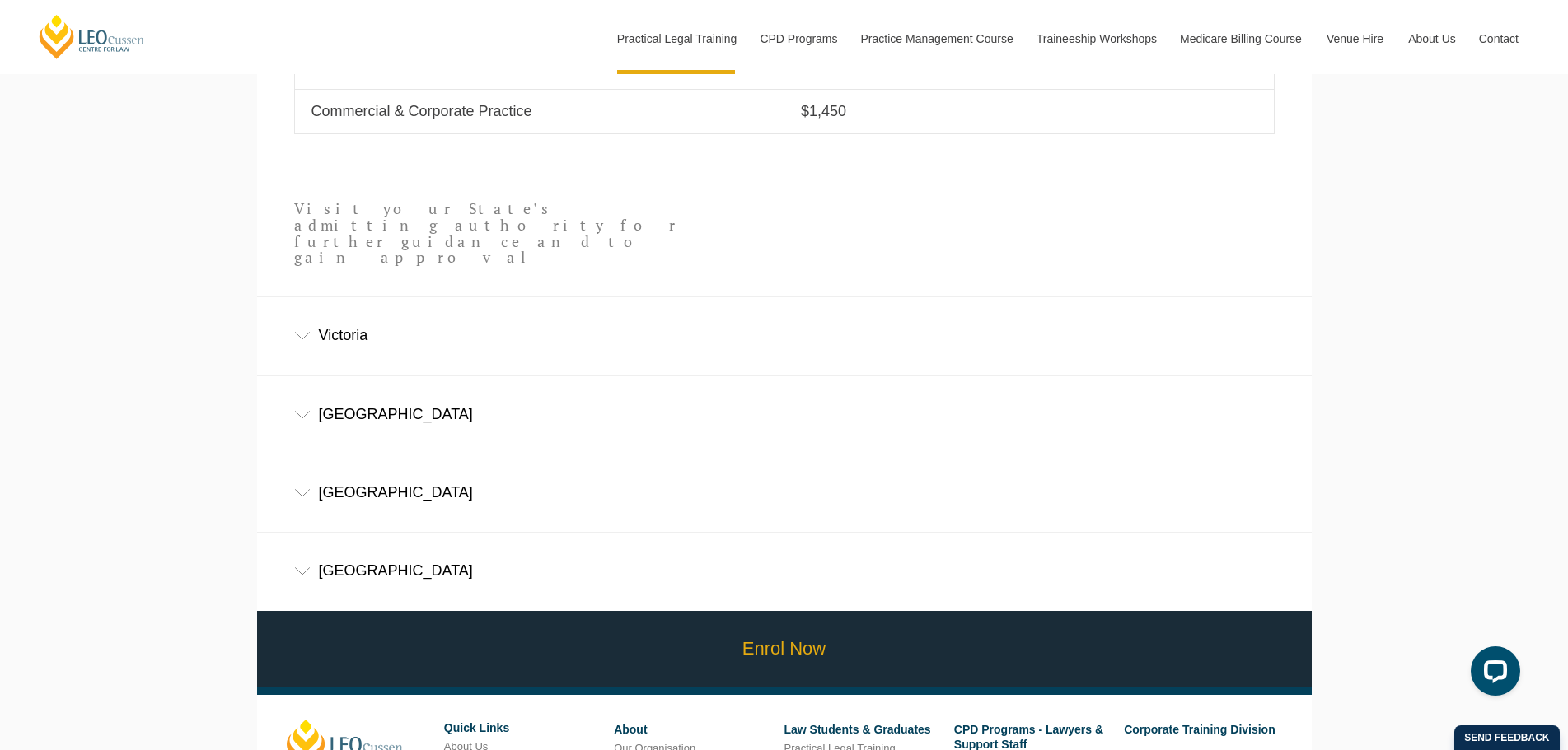
click at [424, 625] on link "Enrol Now" at bounding box center [784, 649] width 1062 height 76
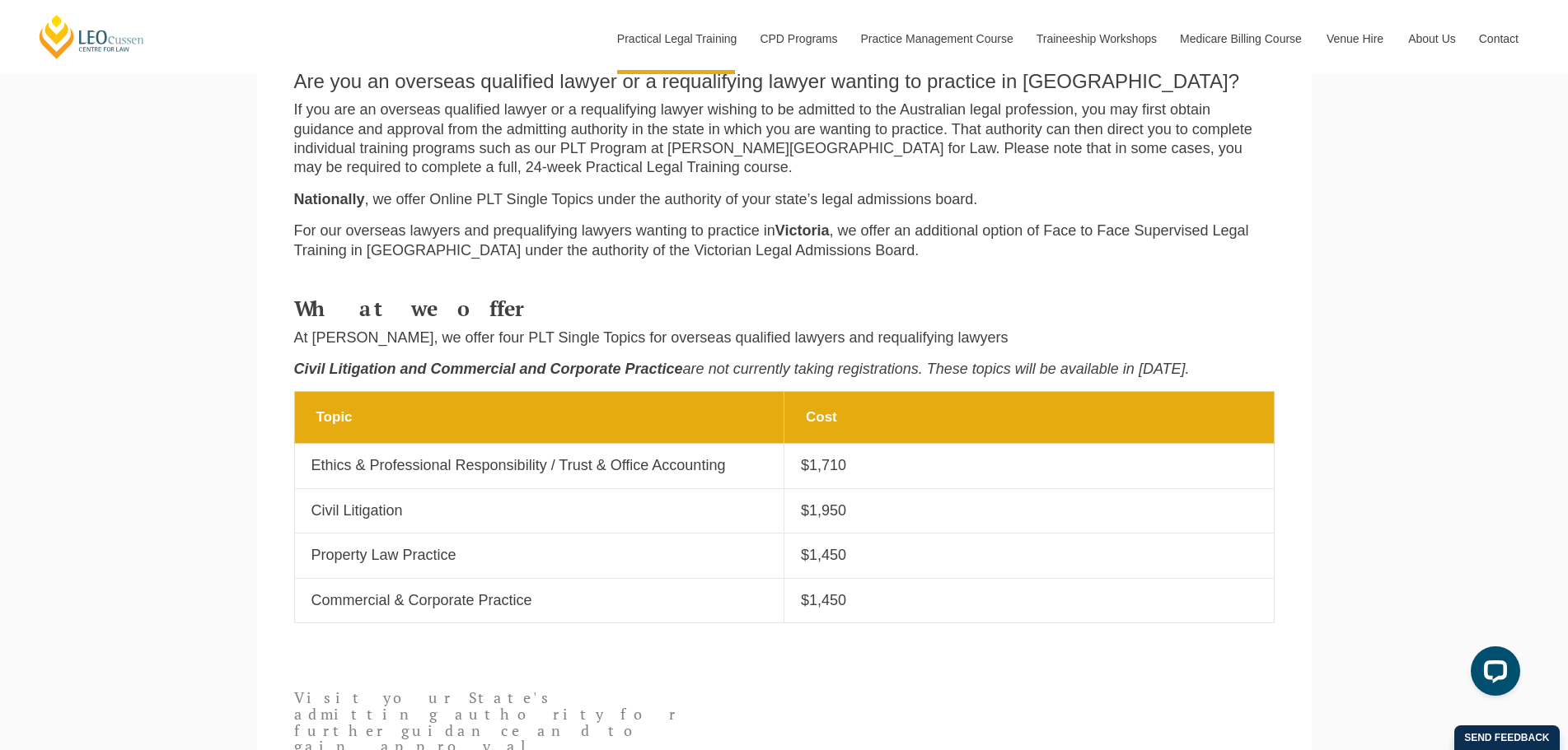
scroll to position [882, 0]
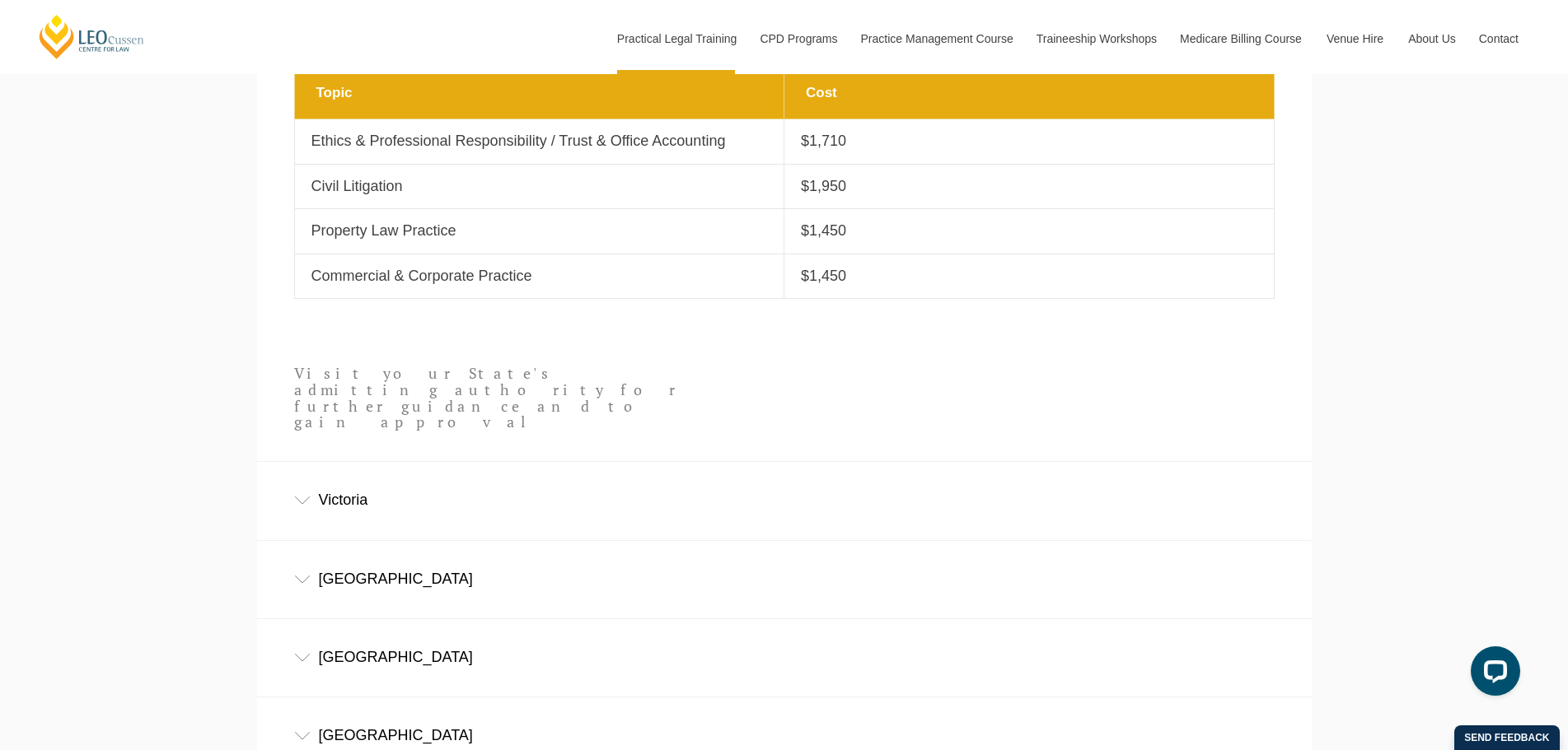
click at [469, 493] on div "Victoria" at bounding box center [784, 500] width 1054 height 76
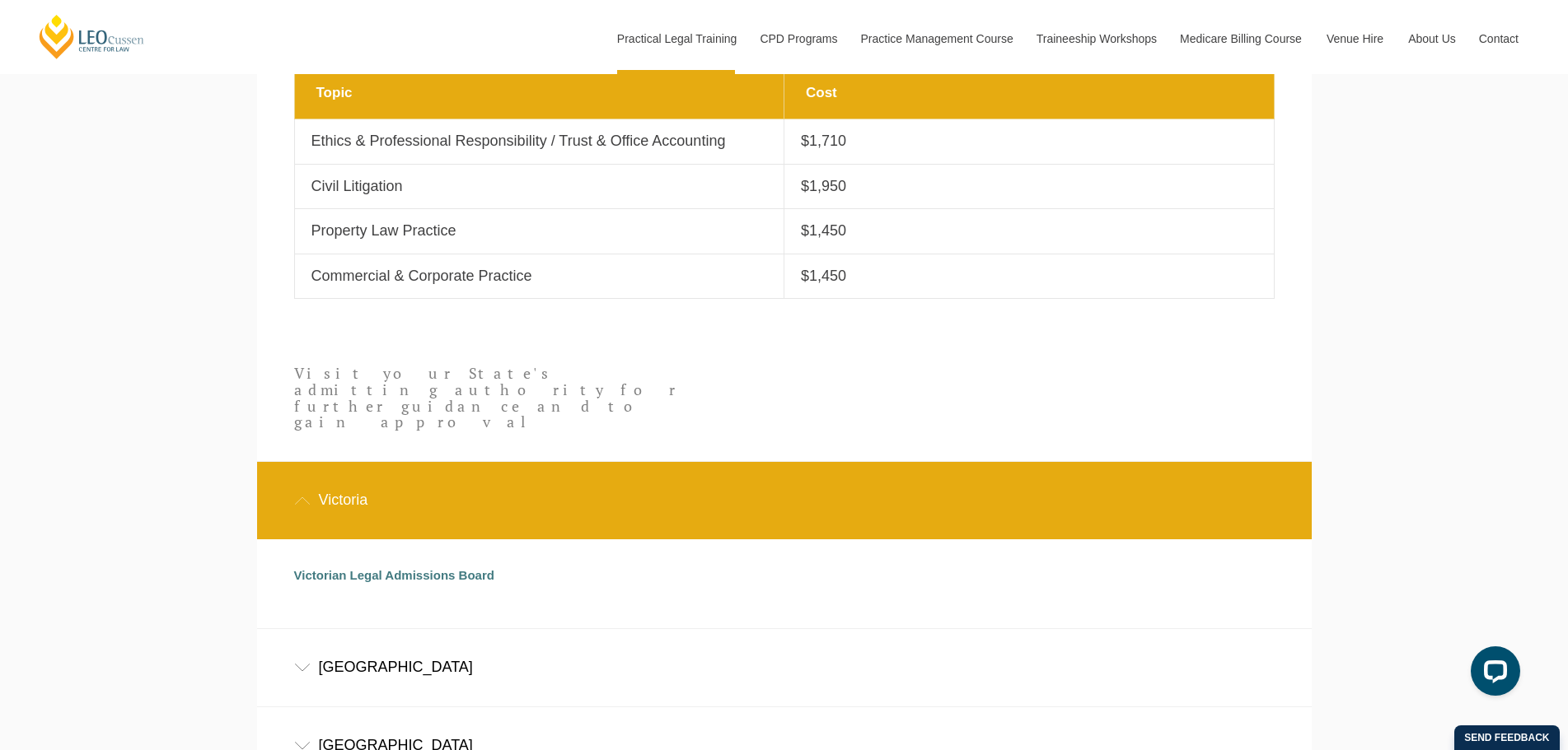
click at [469, 493] on div "Victoria" at bounding box center [784, 500] width 1054 height 76
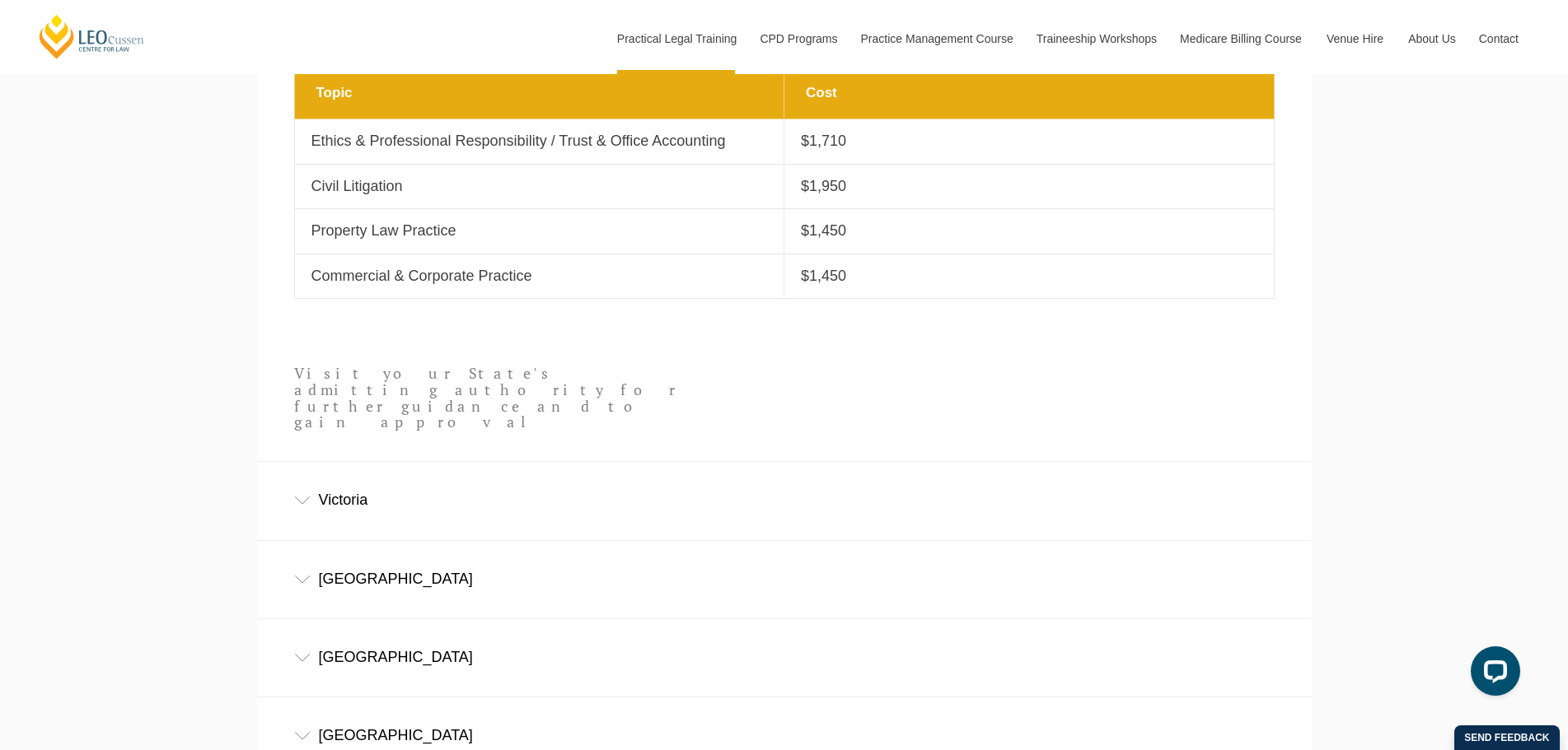
click at [456, 472] on div "Victoria" at bounding box center [784, 500] width 1054 height 76
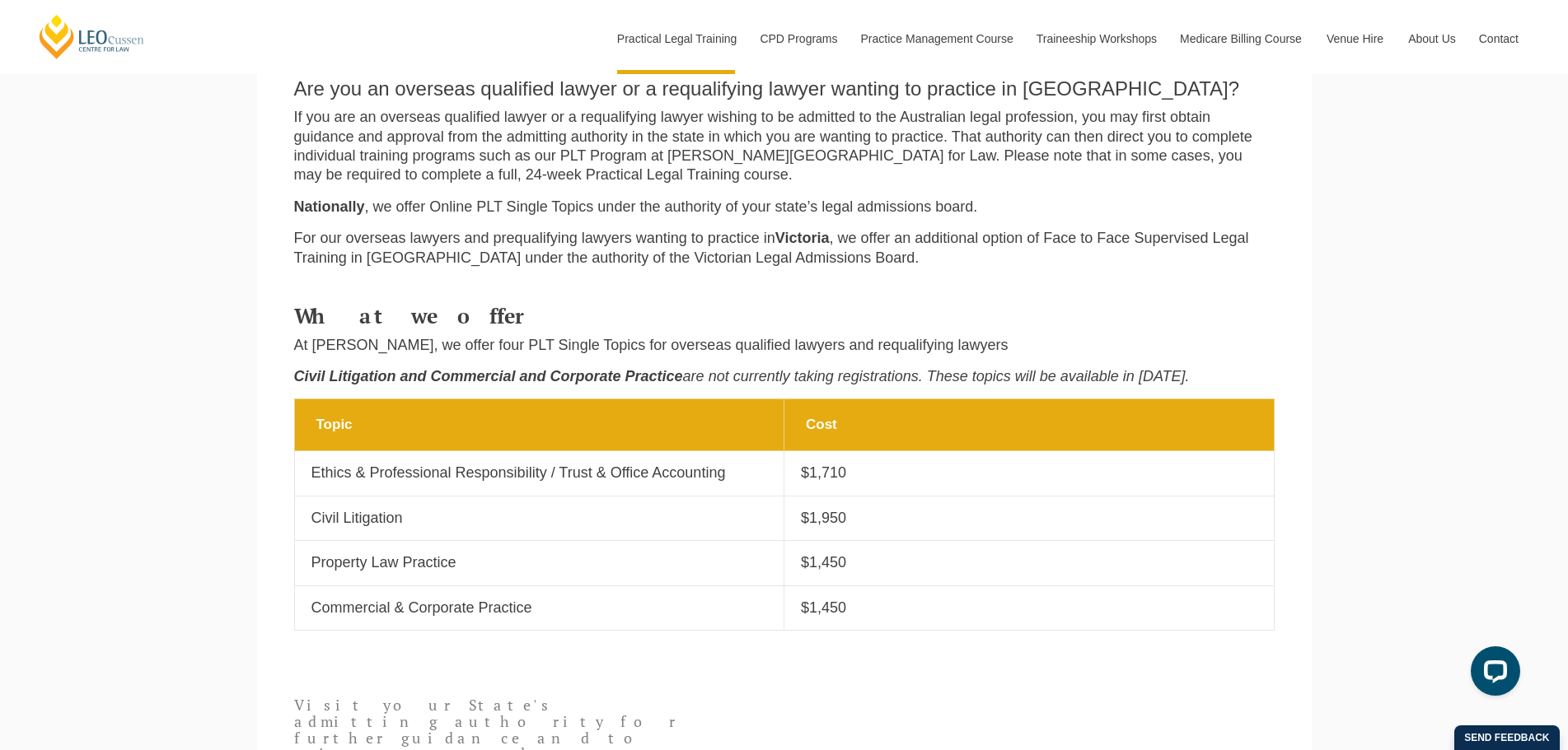
scroll to position [553, 0]
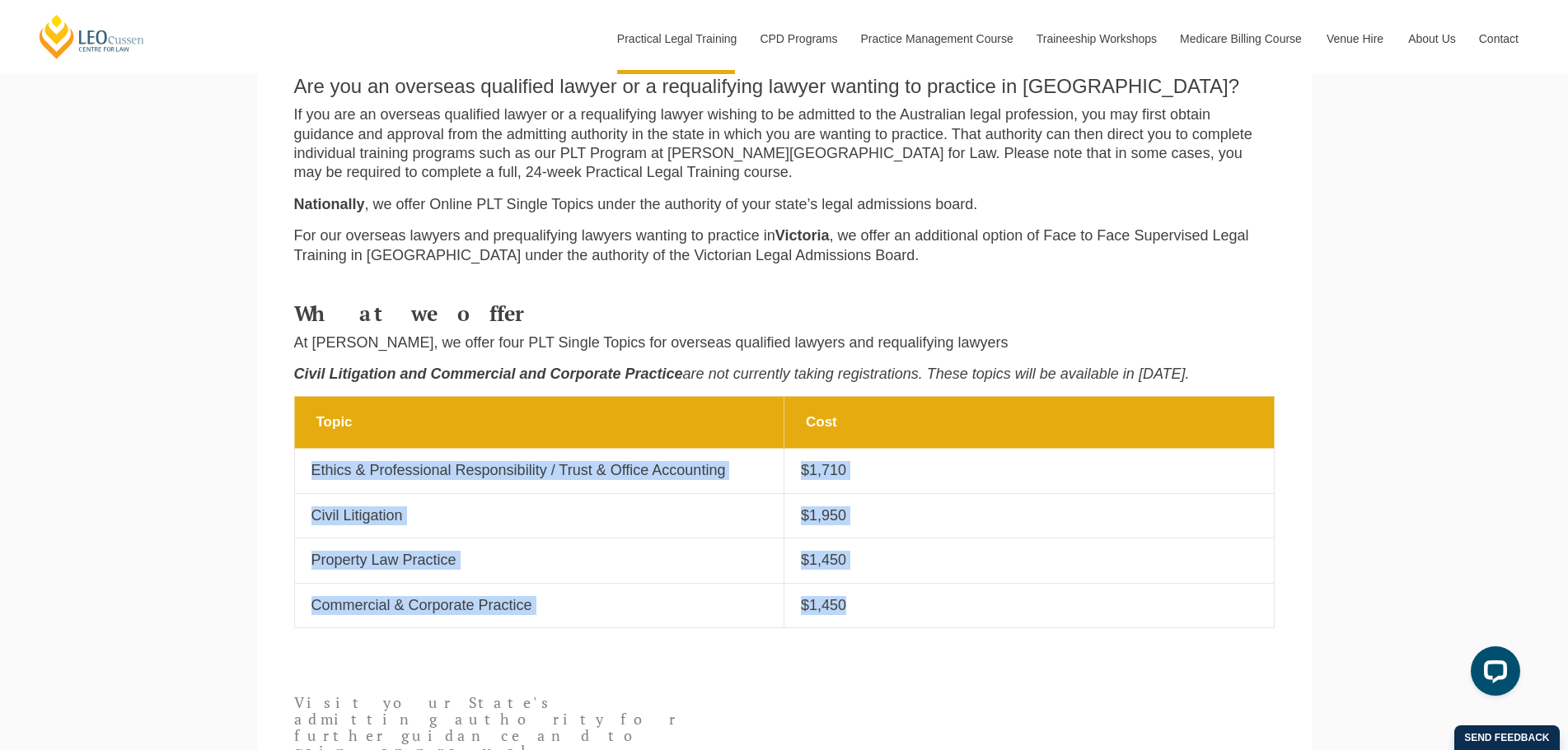
drag, startPoint x: 310, startPoint y: 469, endPoint x: 864, endPoint y: 615, distance: 572.9
click at [864, 615] on tbody "Topic Cost Topic Ethics & Professional Responsibility / Trust & Office Accounti…" at bounding box center [783, 513] width 980 height 232
click at [864, 615] on p "$1,450" at bounding box center [1029, 605] width 457 height 19
drag, startPoint x: 861, startPoint y: 607, endPoint x: 308, endPoint y: 465, distance: 570.9
click at [308, 465] on tbody "Topic Cost Topic Ethics & Professional Responsibility / Trust & Office Accounti…" at bounding box center [783, 513] width 980 height 232
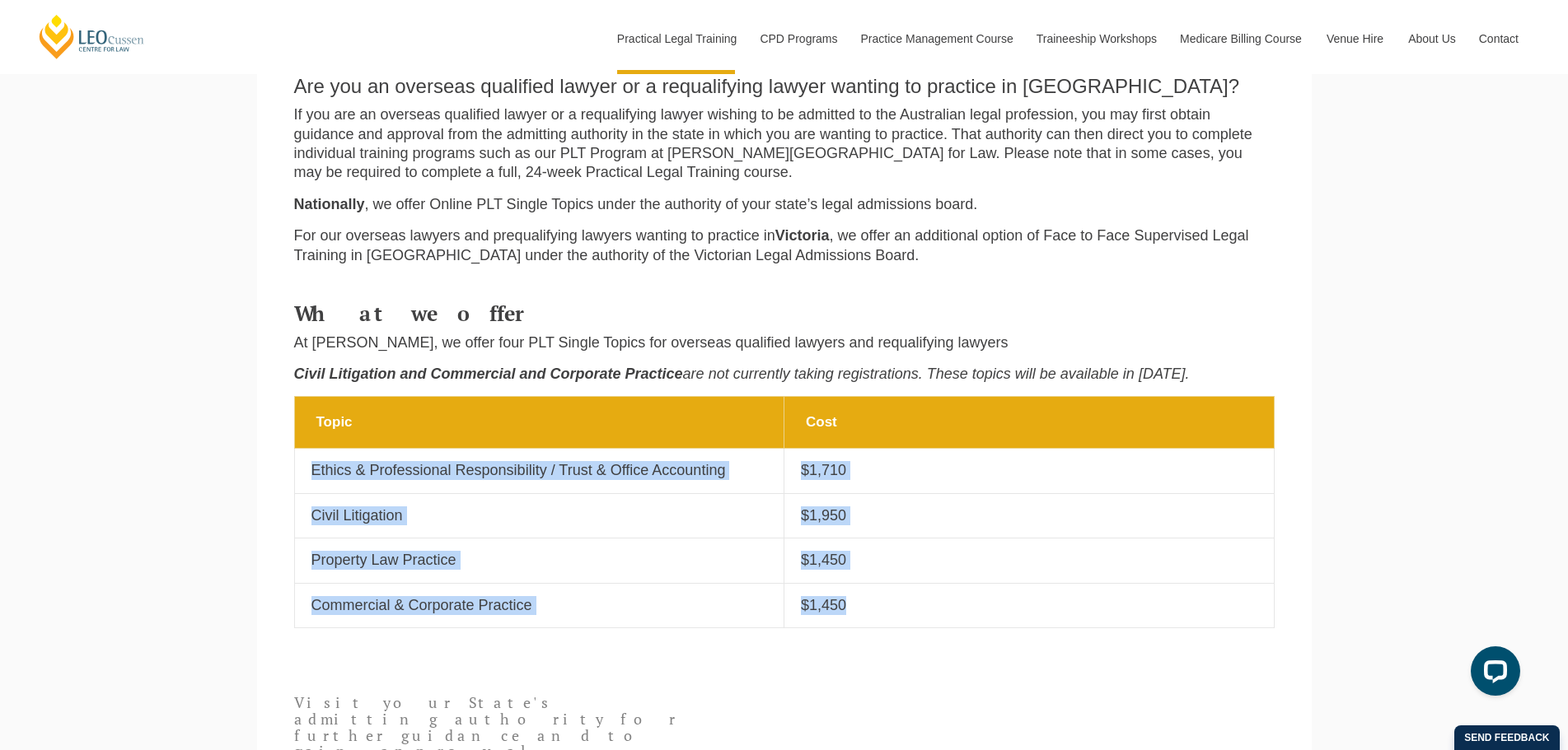
click at [1067, 476] on p "$1,710" at bounding box center [1029, 470] width 457 height 19
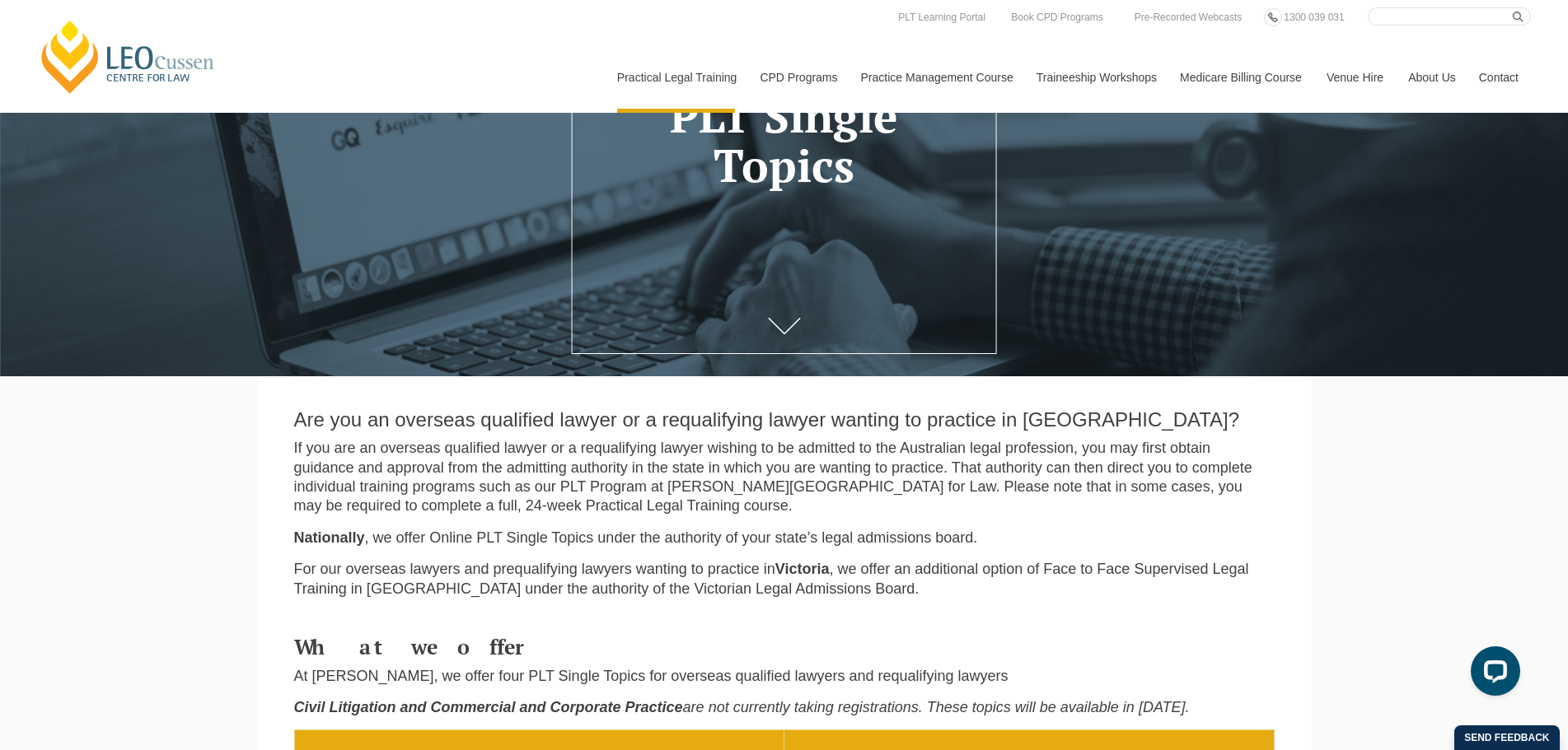
scroll to position [0, 0]
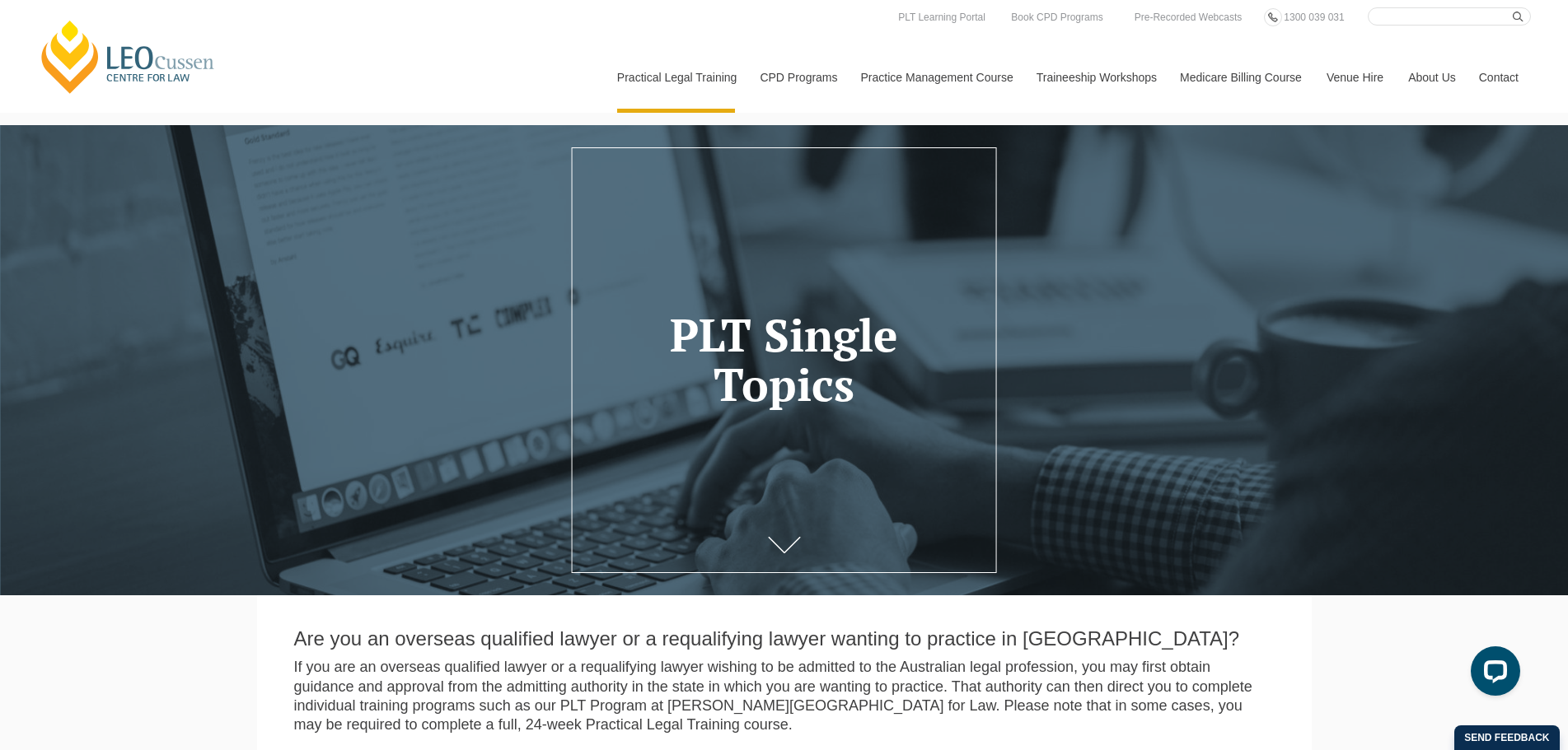
click at [1500, 82] on link "Contact" at bounding box center [1498, 77] width 65 height 71
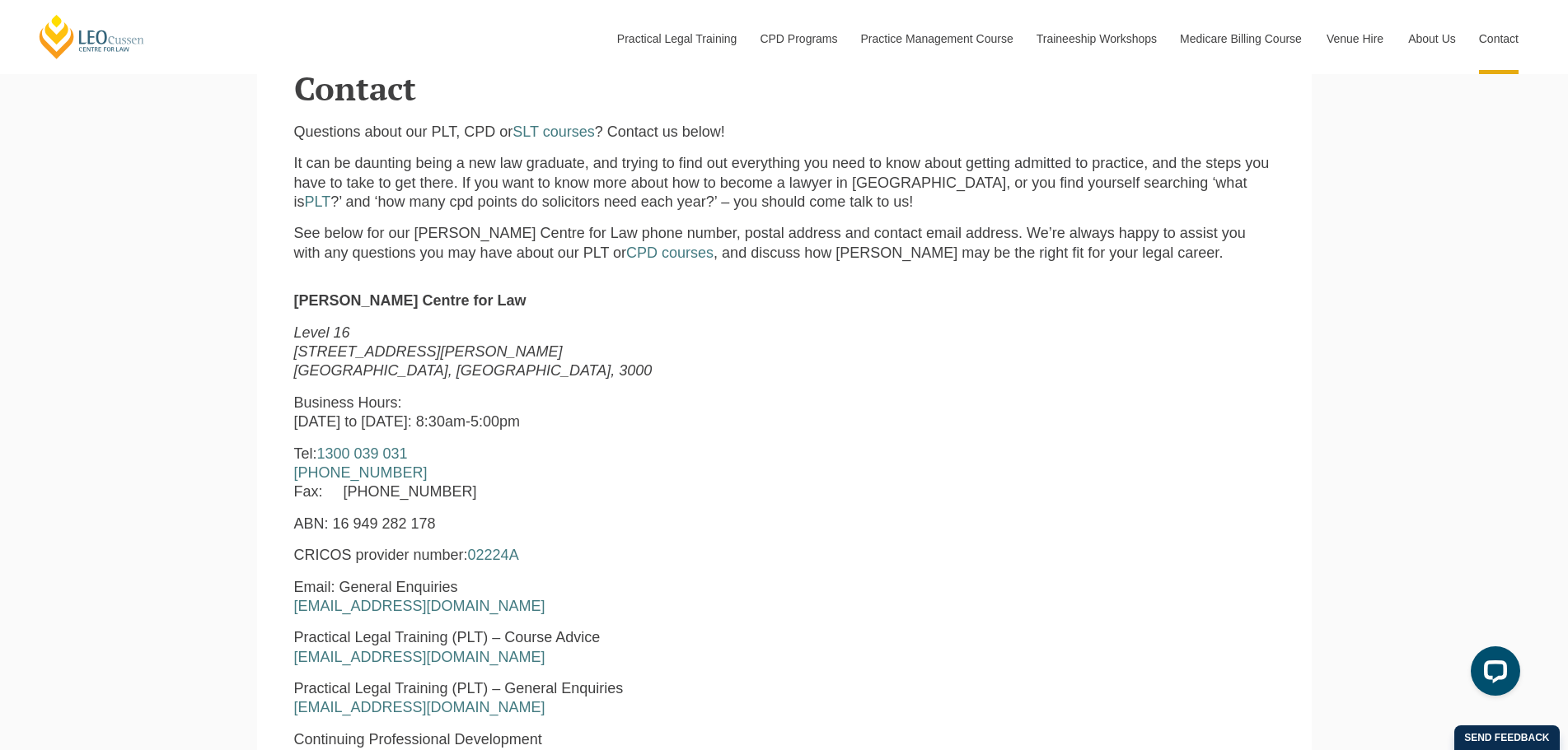
scroll to position [494, 0]
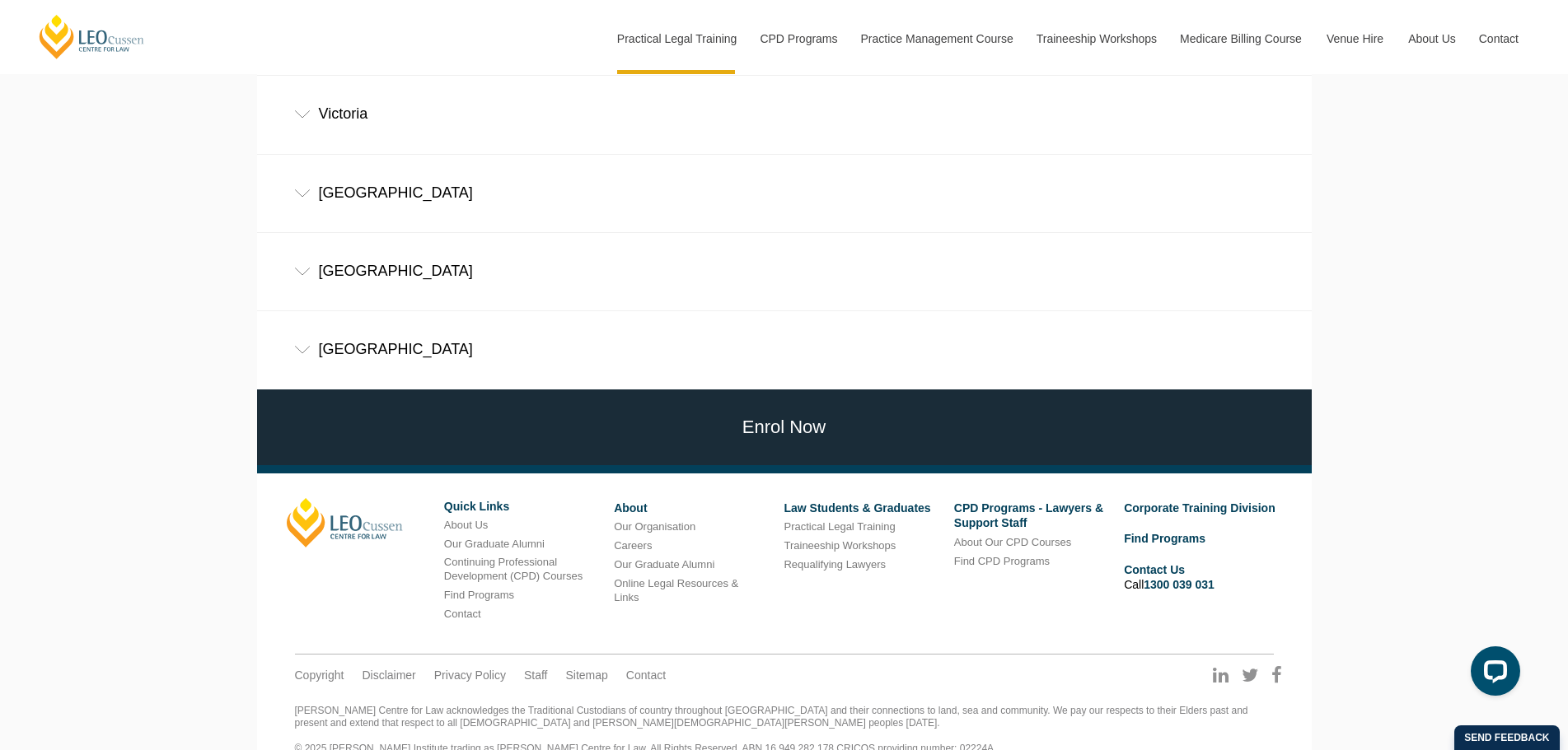
scroll to position [1271, 0]
